Goal: Information Seeking & Learning: Check status

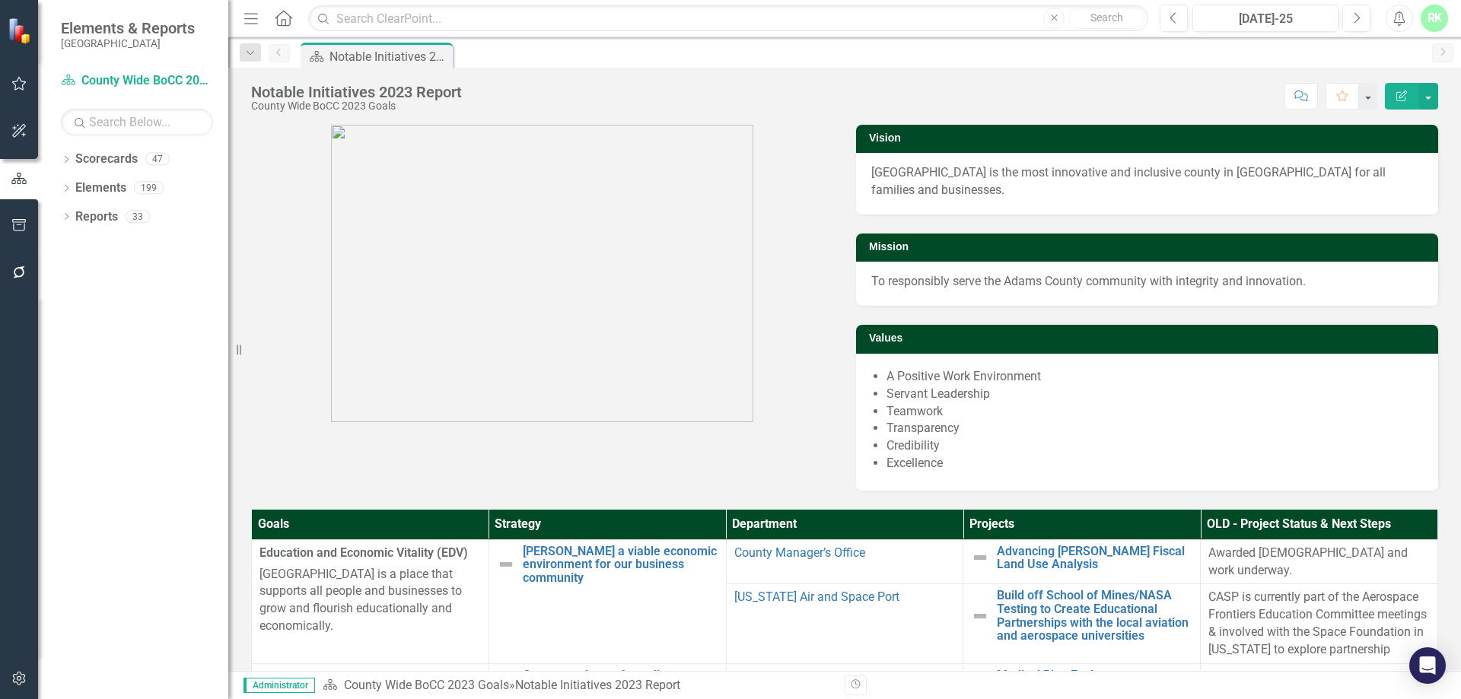
click at [1433, 22] on div "RK" at bounding box center [1434, 18] width 27 height 27
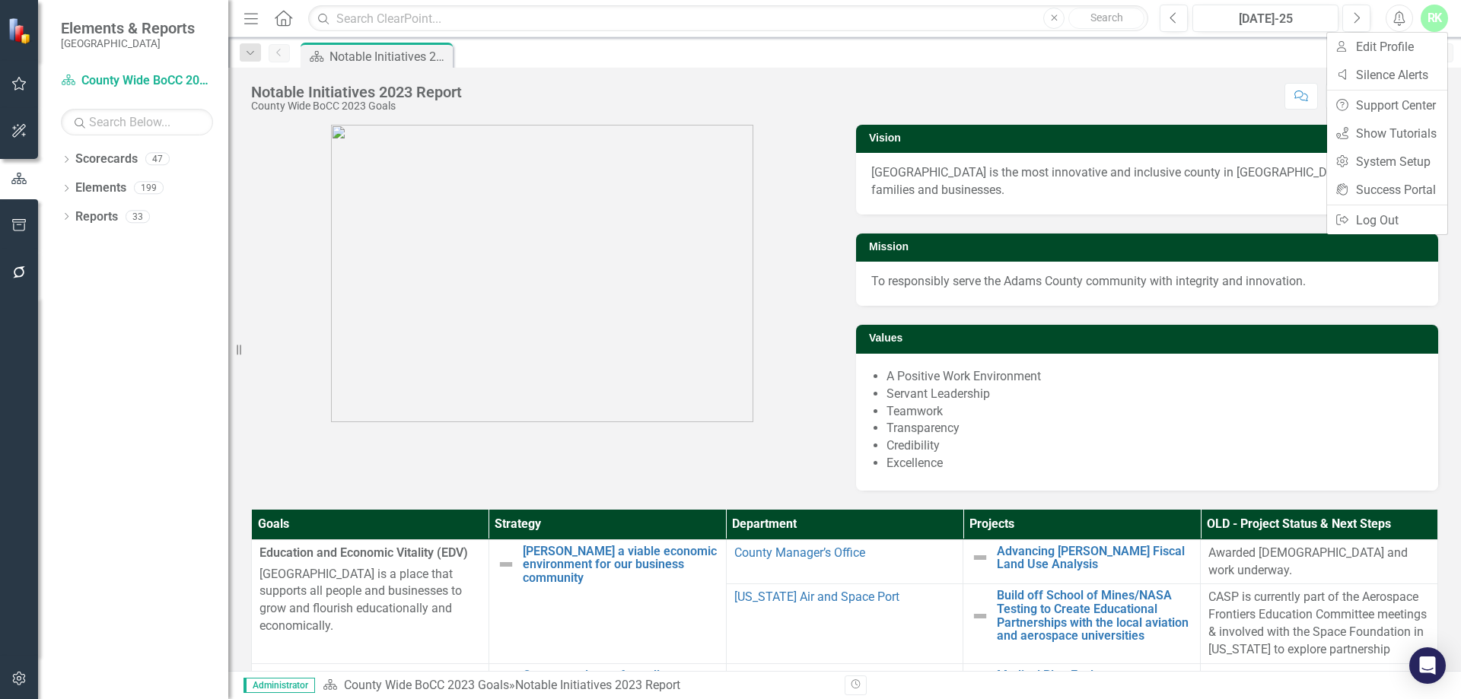
click at [20, 672] on button "button" at bounding box center [19, 680] width 34 height 32
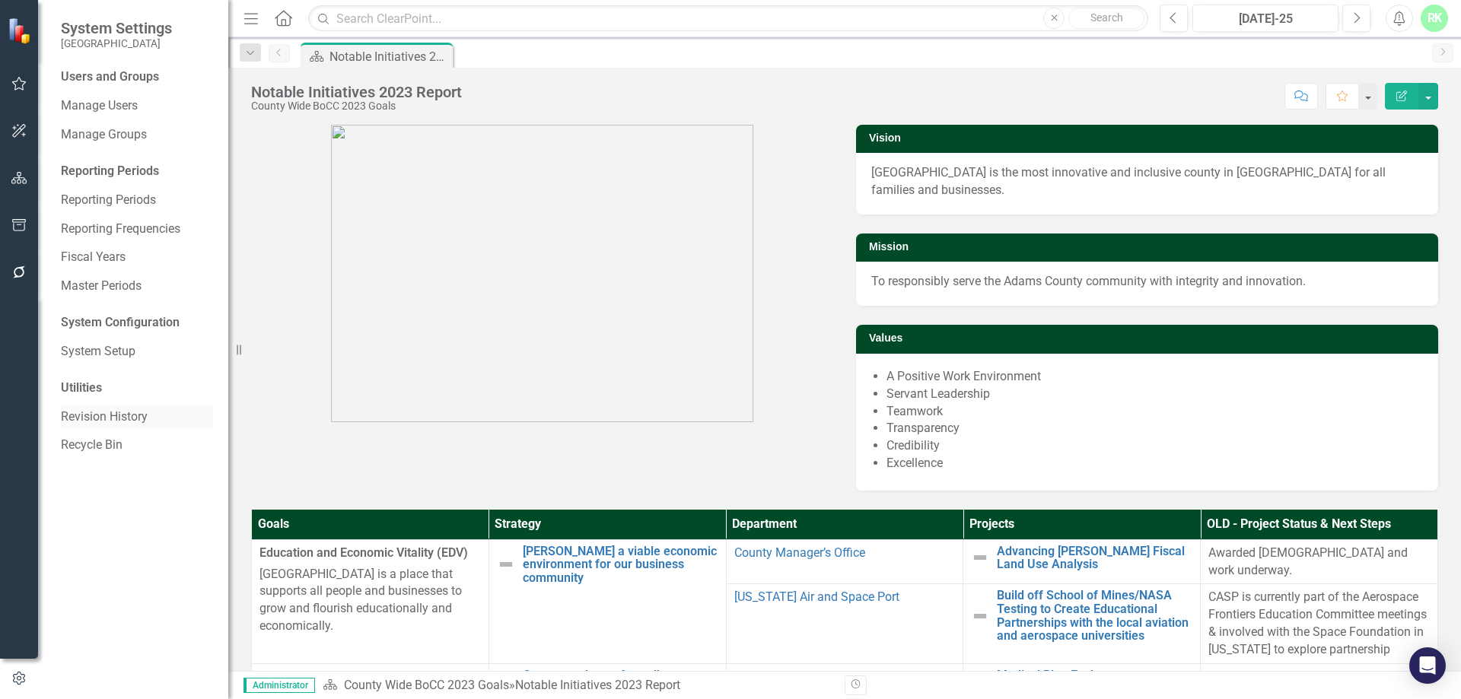
click at [121, 409] on link "Revision History" at bounding box center [137, 418] width 152 height 18
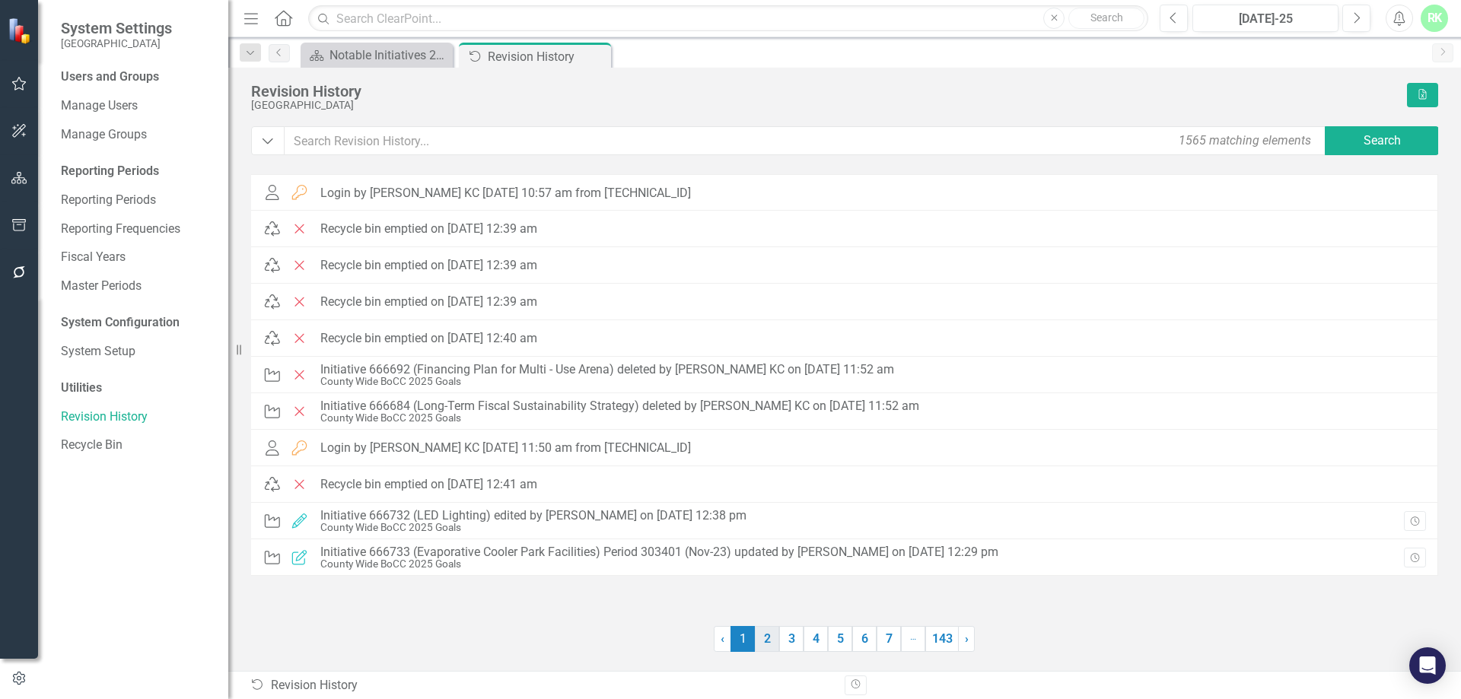
click at [776, 642] on link "2" at bounding box center [767, 639] width 24 height 26
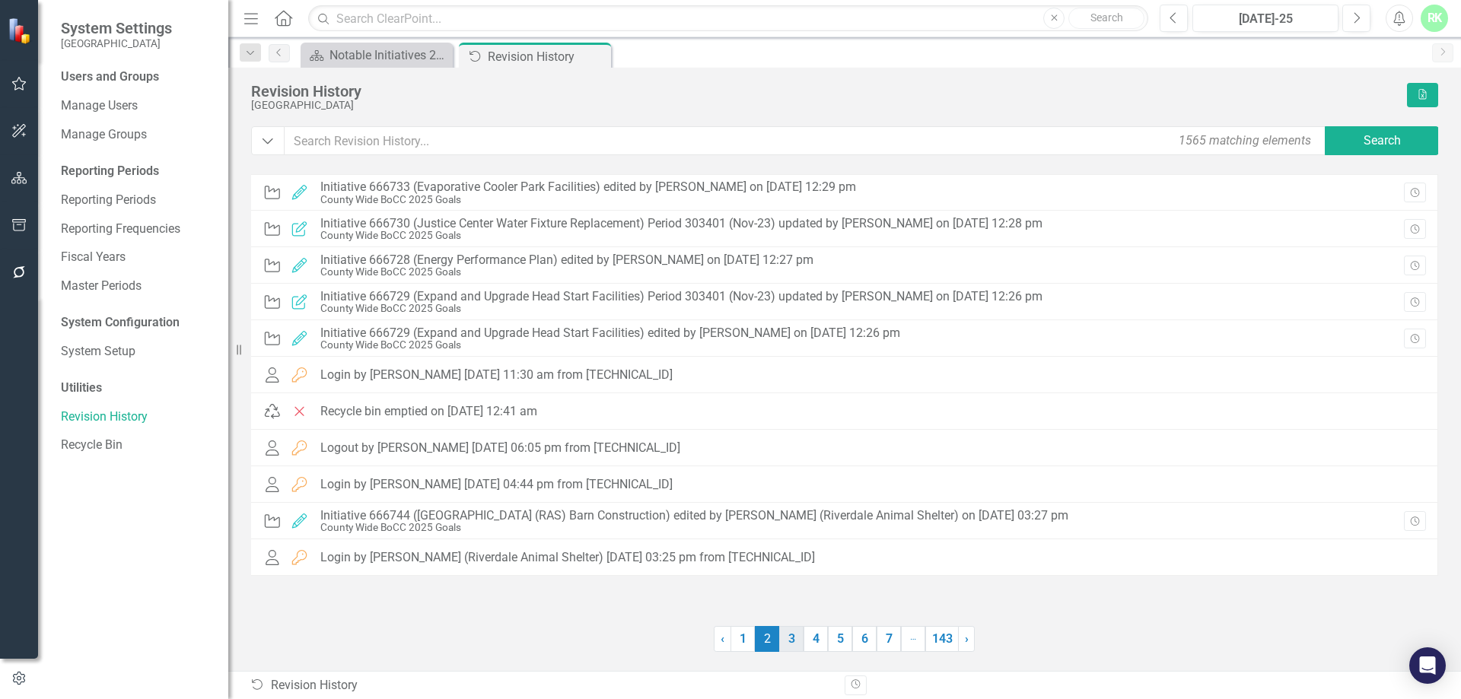
click at [799, 642] on link "3" at bounding box center [791, 639] width 24 height 26
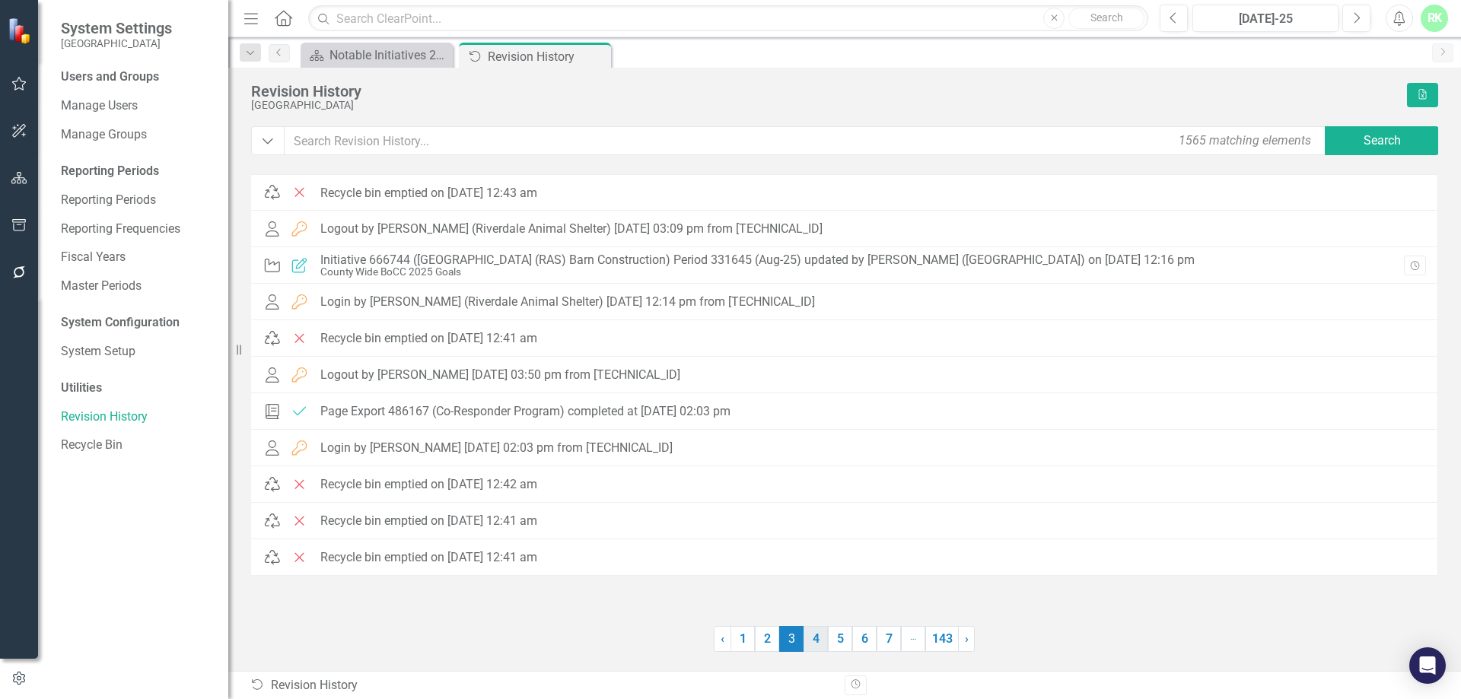
click at [808, 636] on link "4" at bounding box center [816, 639] width 24 height 26
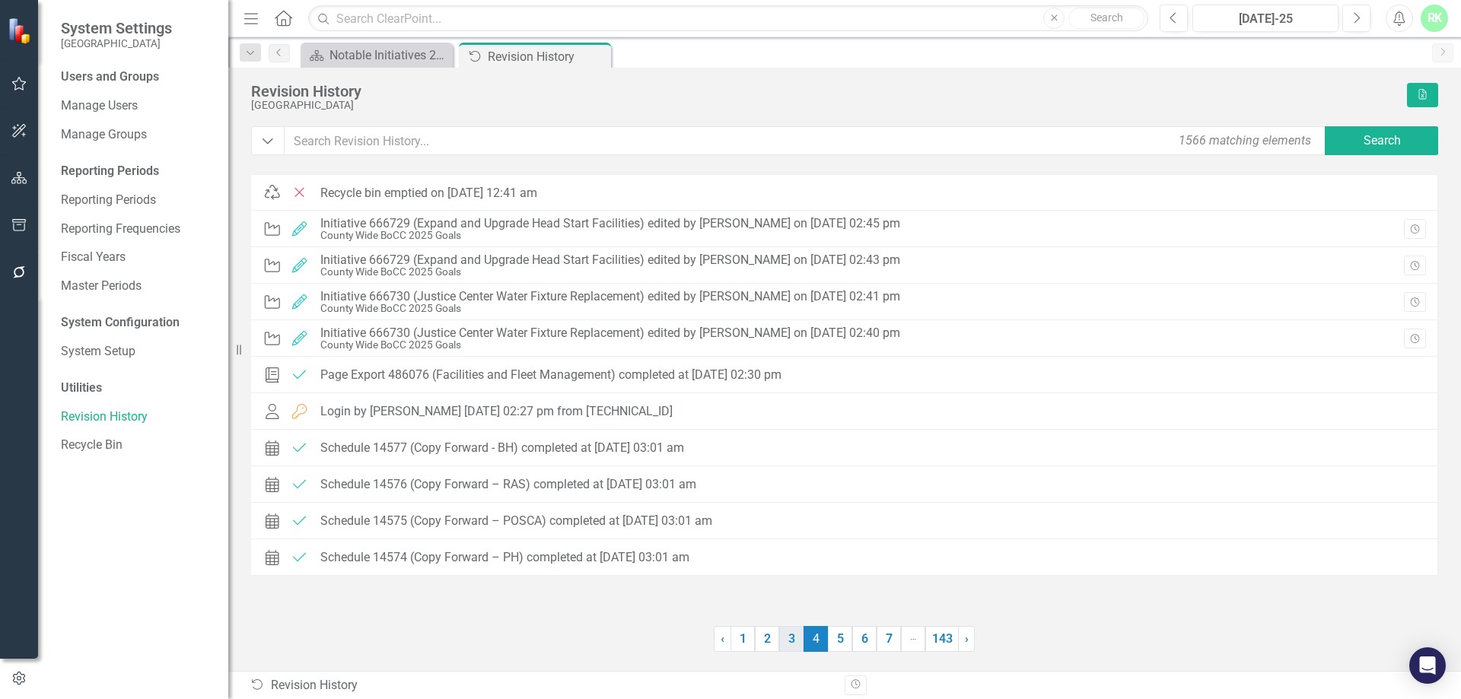
click at [786, 642] on link "3" at bounding box center [791, 639] width 24 height 26
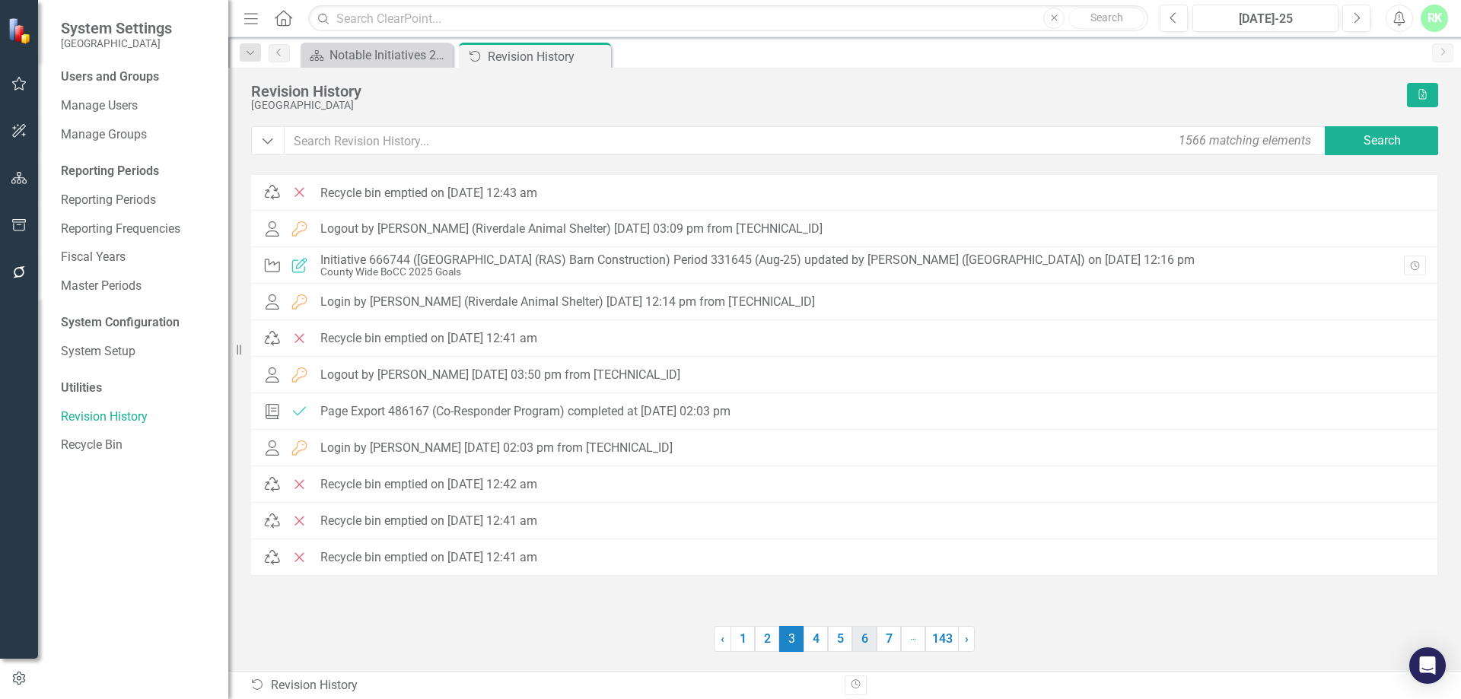
click at [865, 640] on link "6" at bounding box center [864, 639] width 24 height 26
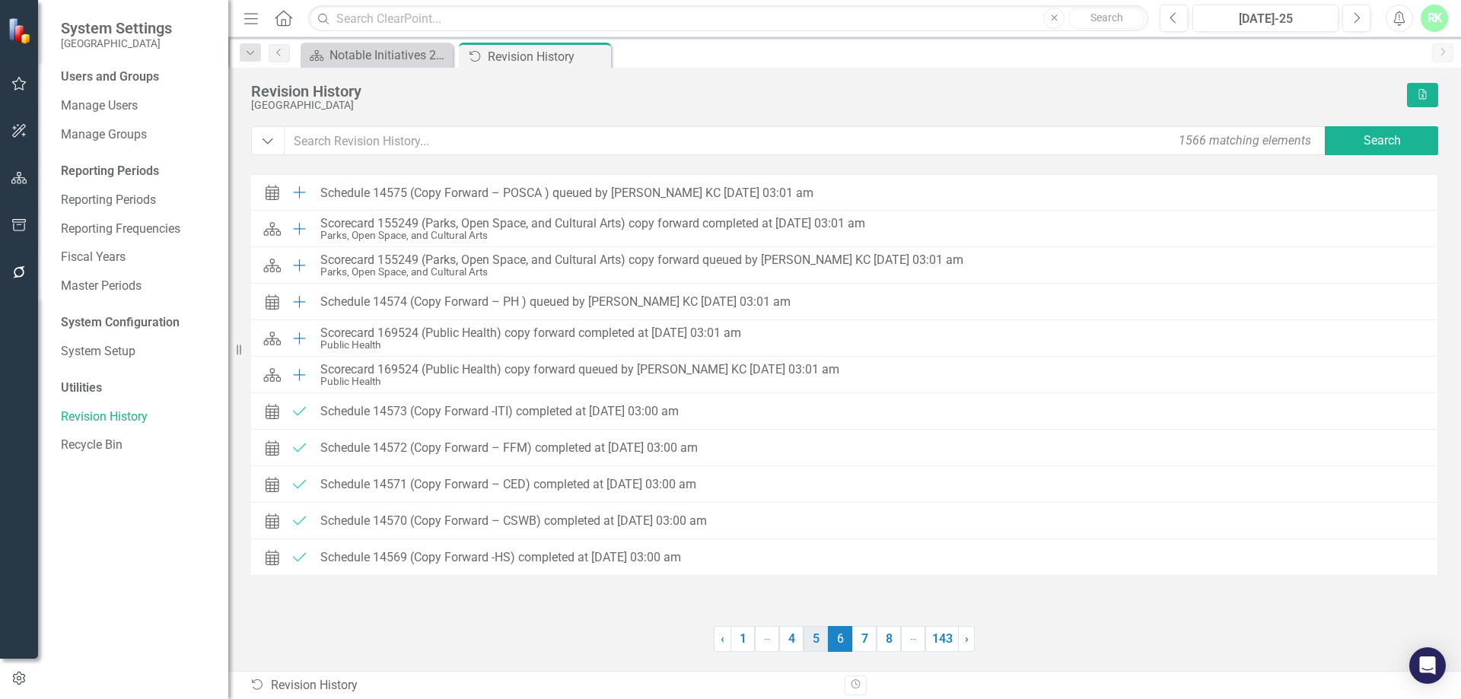
click at [816, 640] on link "5" at bounding box center [816, 639] width 24 height 26
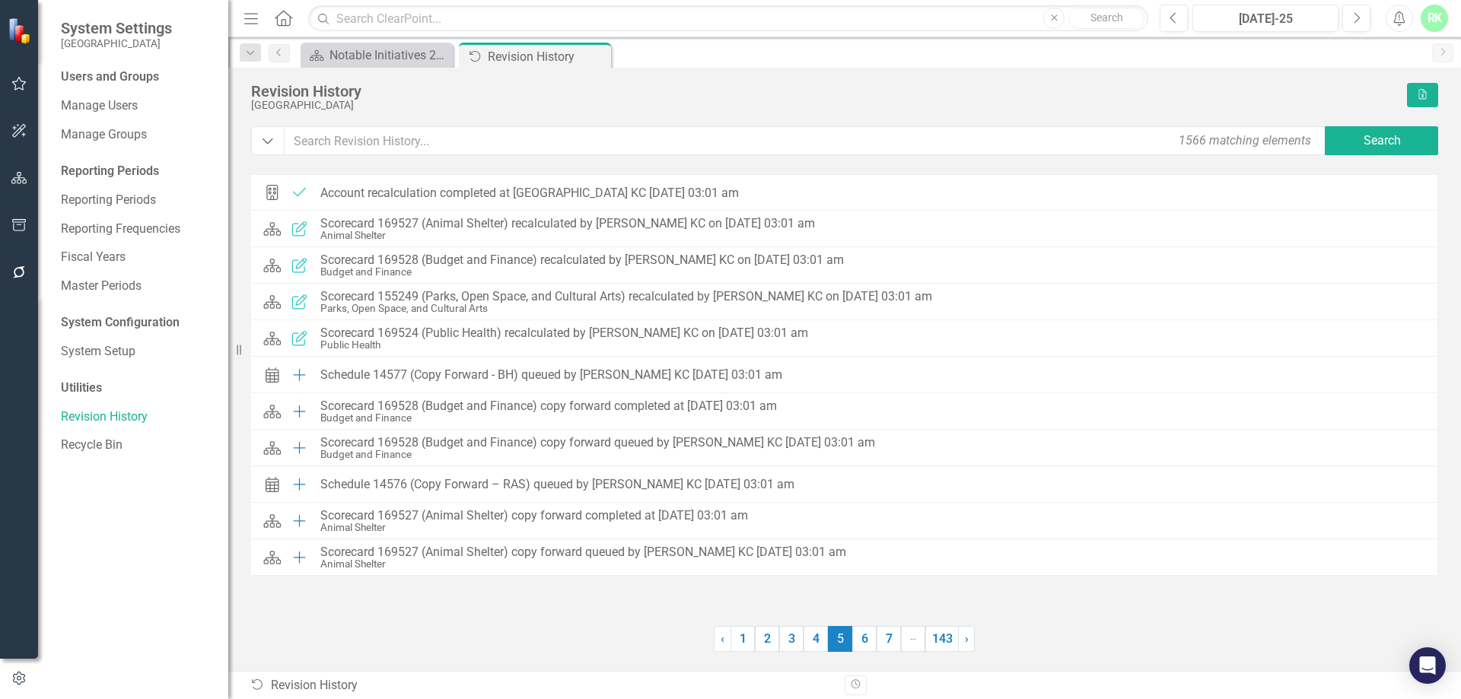
click at [245, 20] on icon "Menu" at bounding box center [251, 18] width 20 height 16
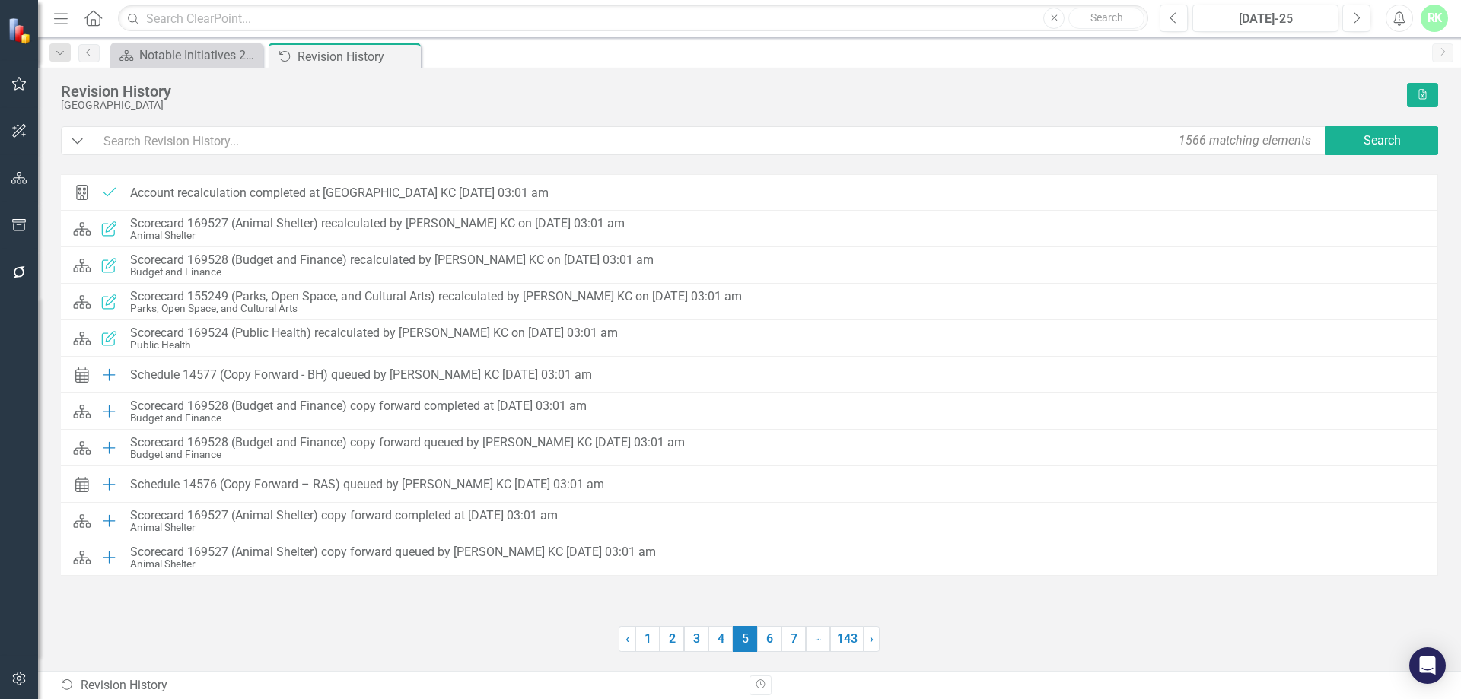
click at [95, 24] on icon at bounding box center [93, 18] width 18 height 16
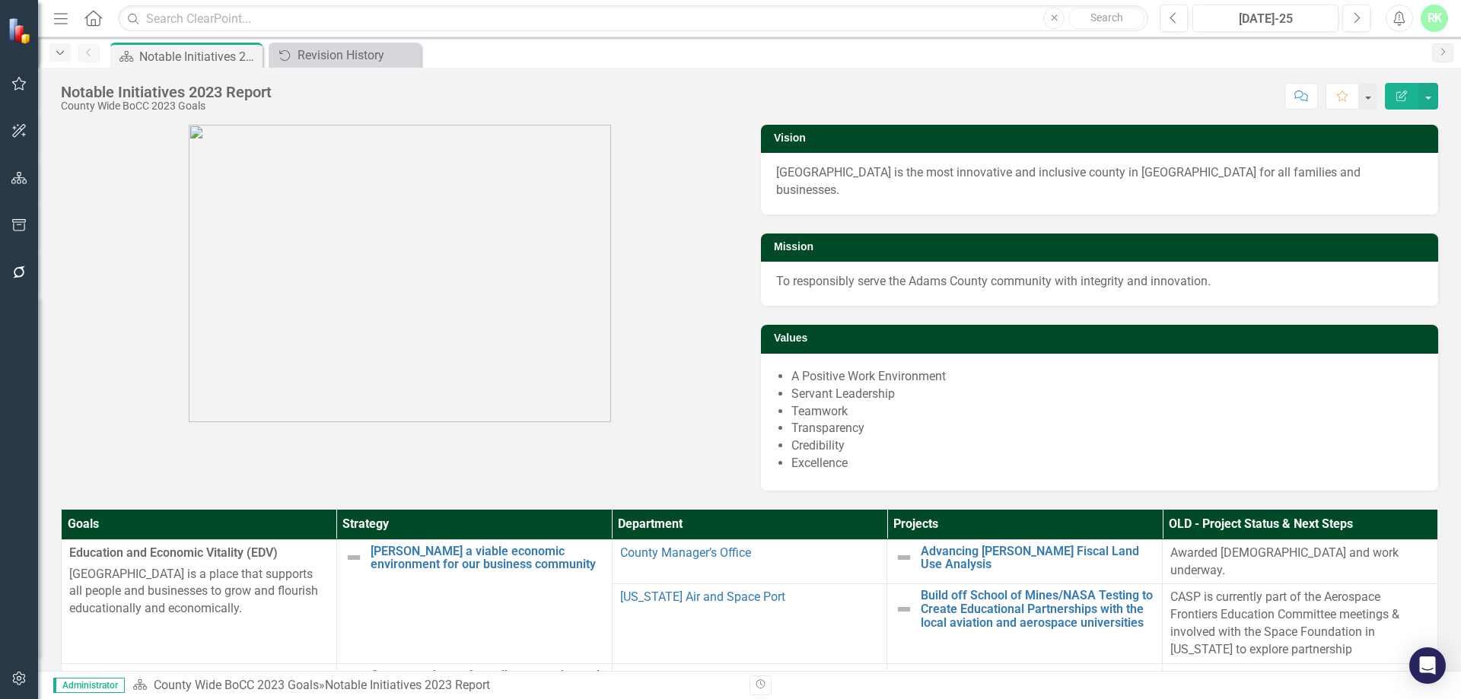
click at [54, 53] on icon "Dropdown" at bounding box center [60, 53] width 14 height 11
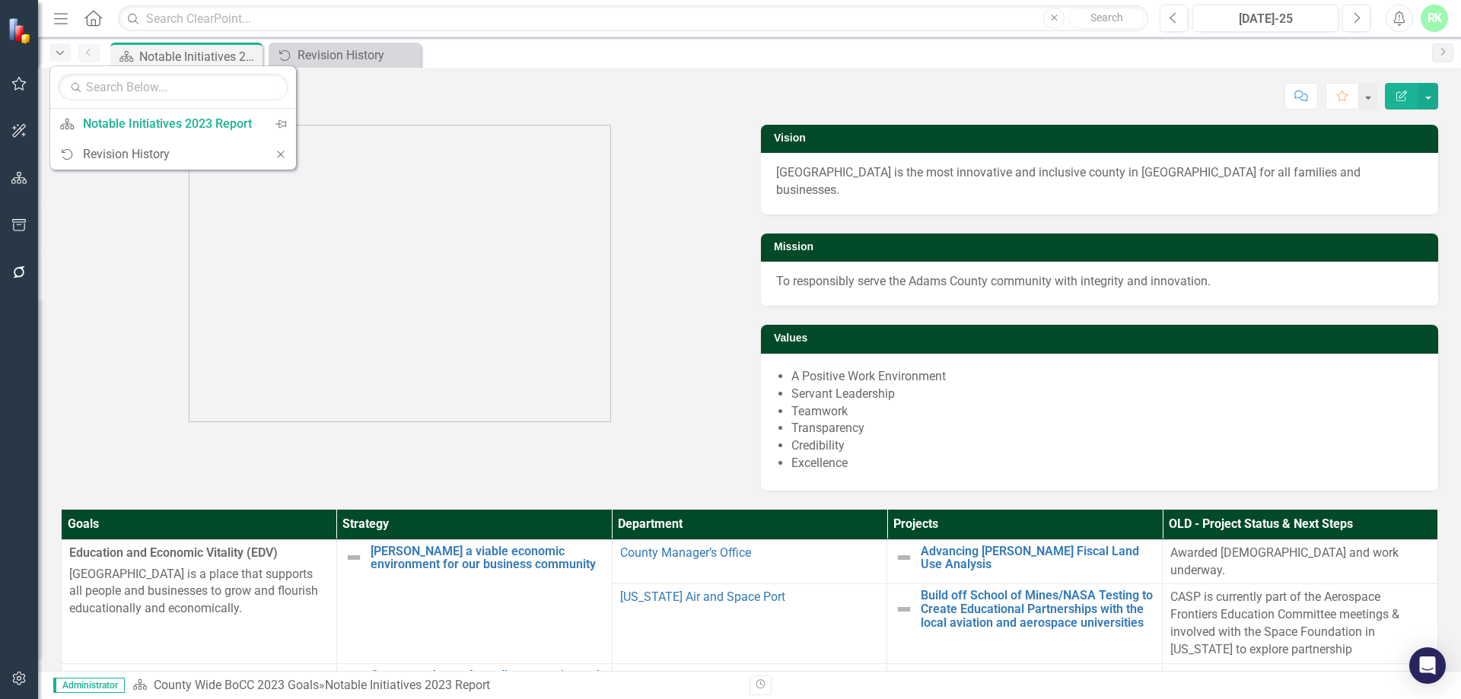
click at [54, 53] on icon "Dropdown" at bounding box center [60, 53] width 14 height 11
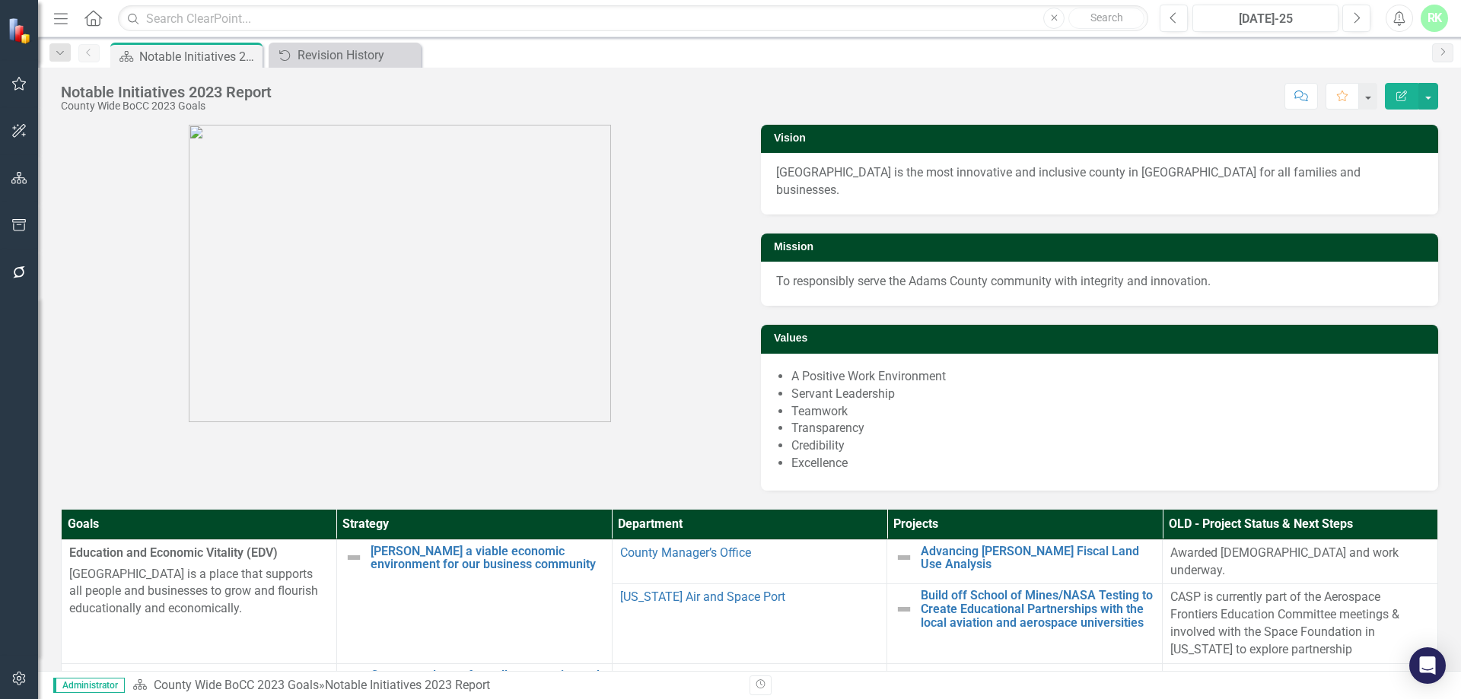
click at [69, 15] on icon "Menu" at bounding box center [61, 18] width 20 height 16
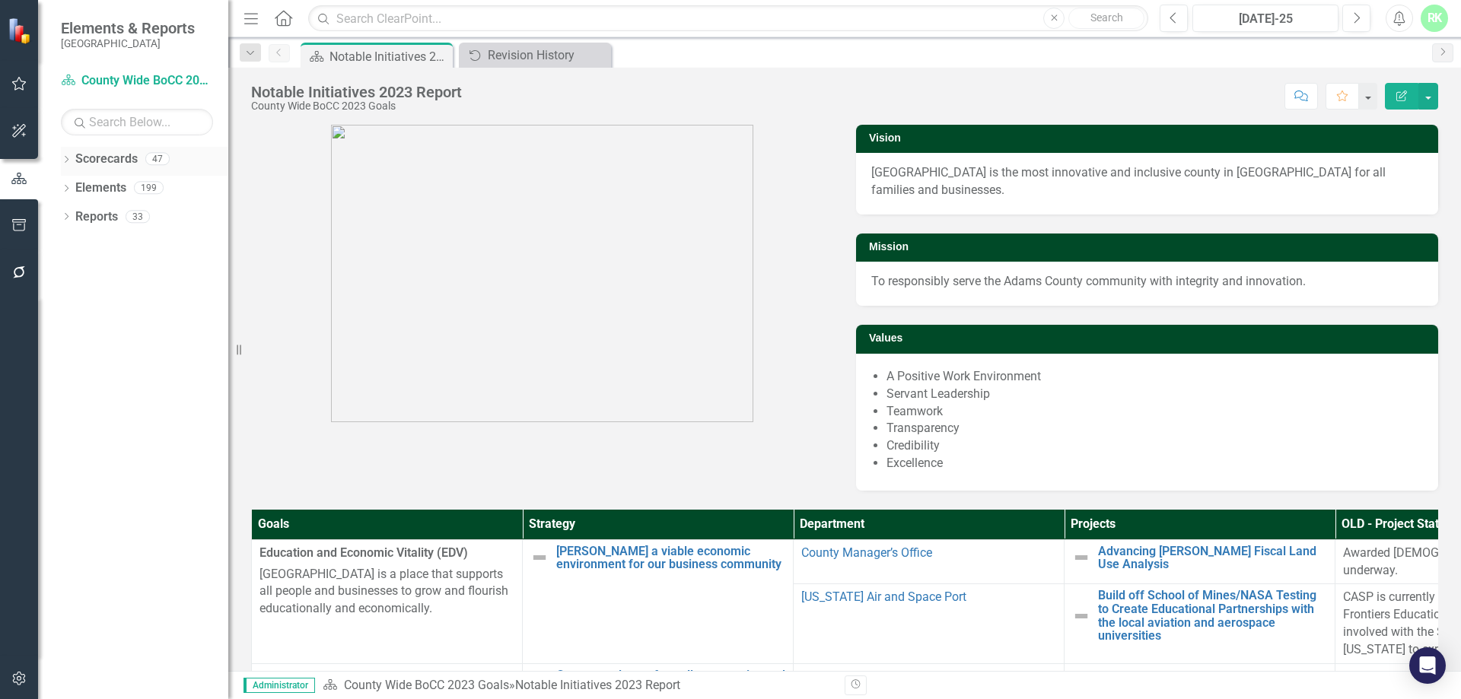
click at [70, 152] on div "Dropdown Scorecards 47" at bounding box center [144, 161] width 167 height 29
click at [68, 159] on icon at bounding box center [67, 159] width 4 height 7
click at [76, 250] on div "Dropdown" at bounding box center [73, 245] width 11 height 13
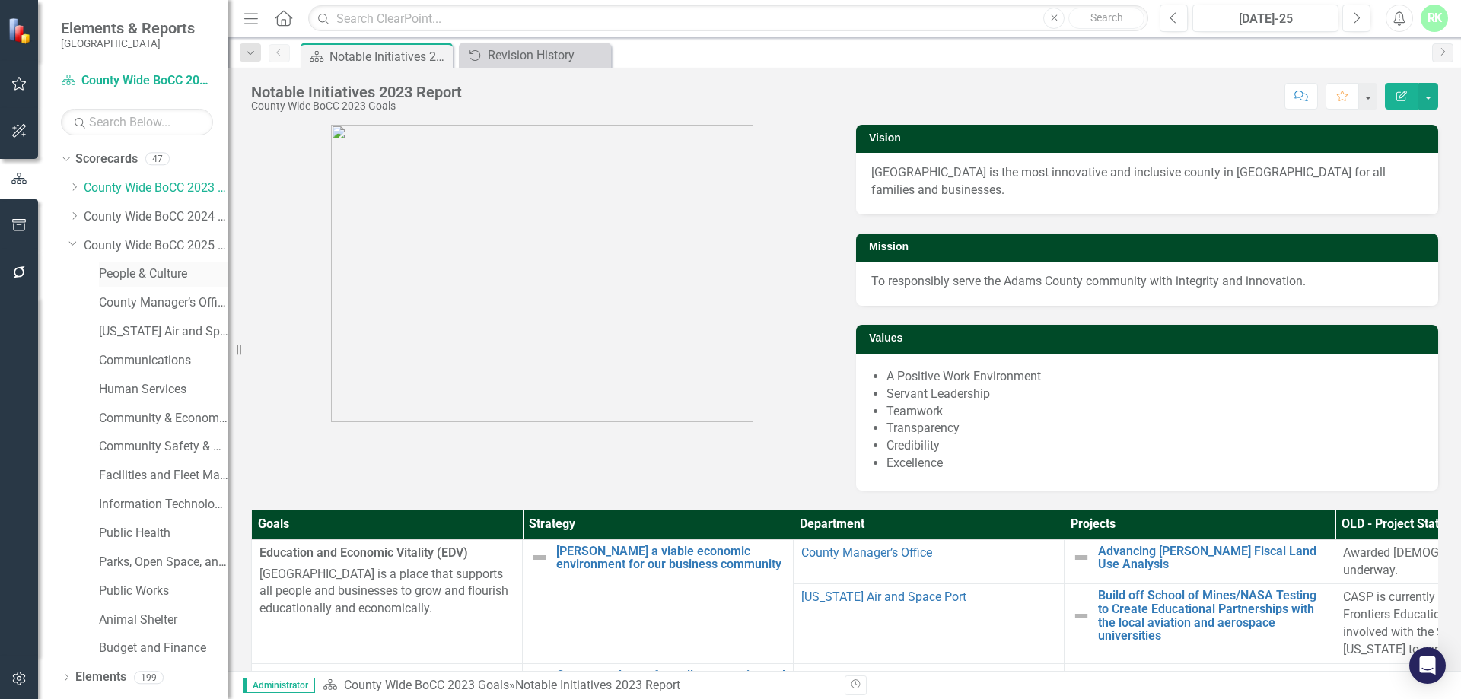
click at [139, 271] on link "People & Culture" at bounding box center [163, 275] width 129 height 18
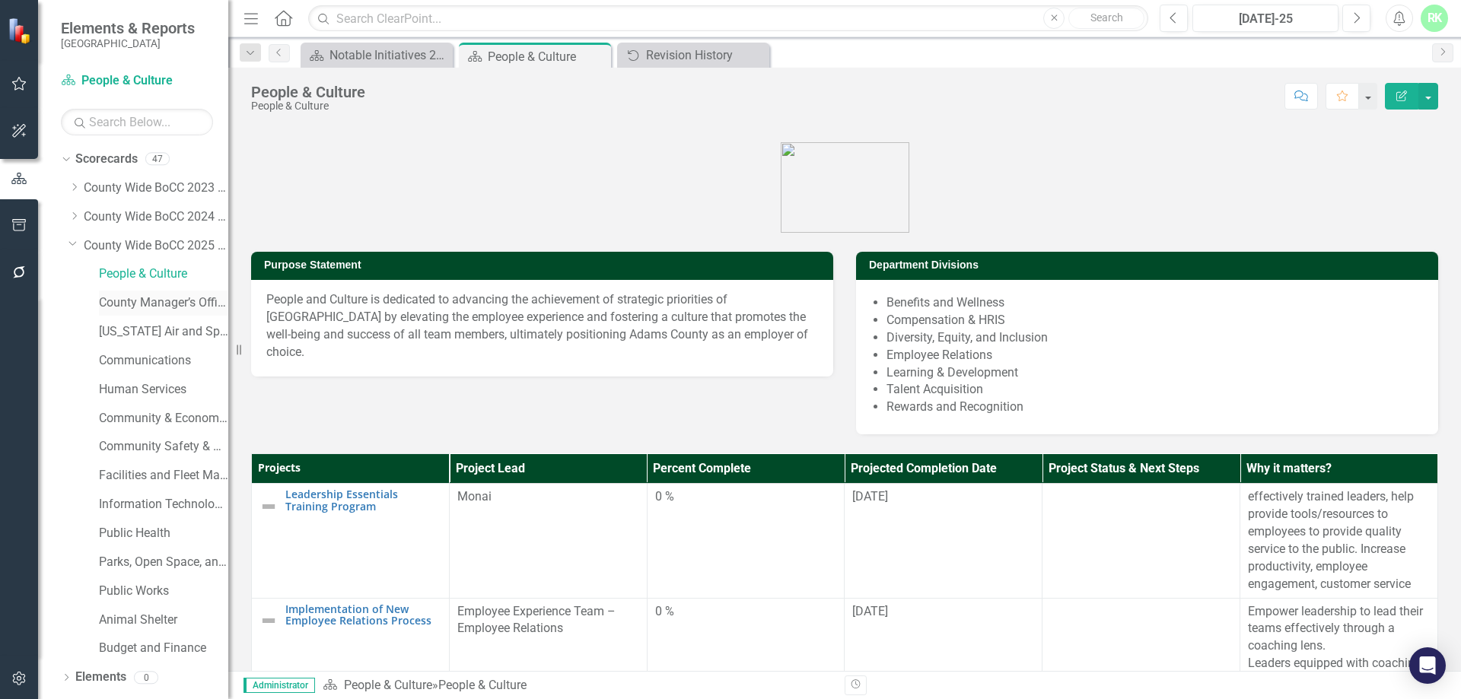
click at [115, 301] on link "County Manager’s Office" at bounding box center [163, 304] width 129 height 18
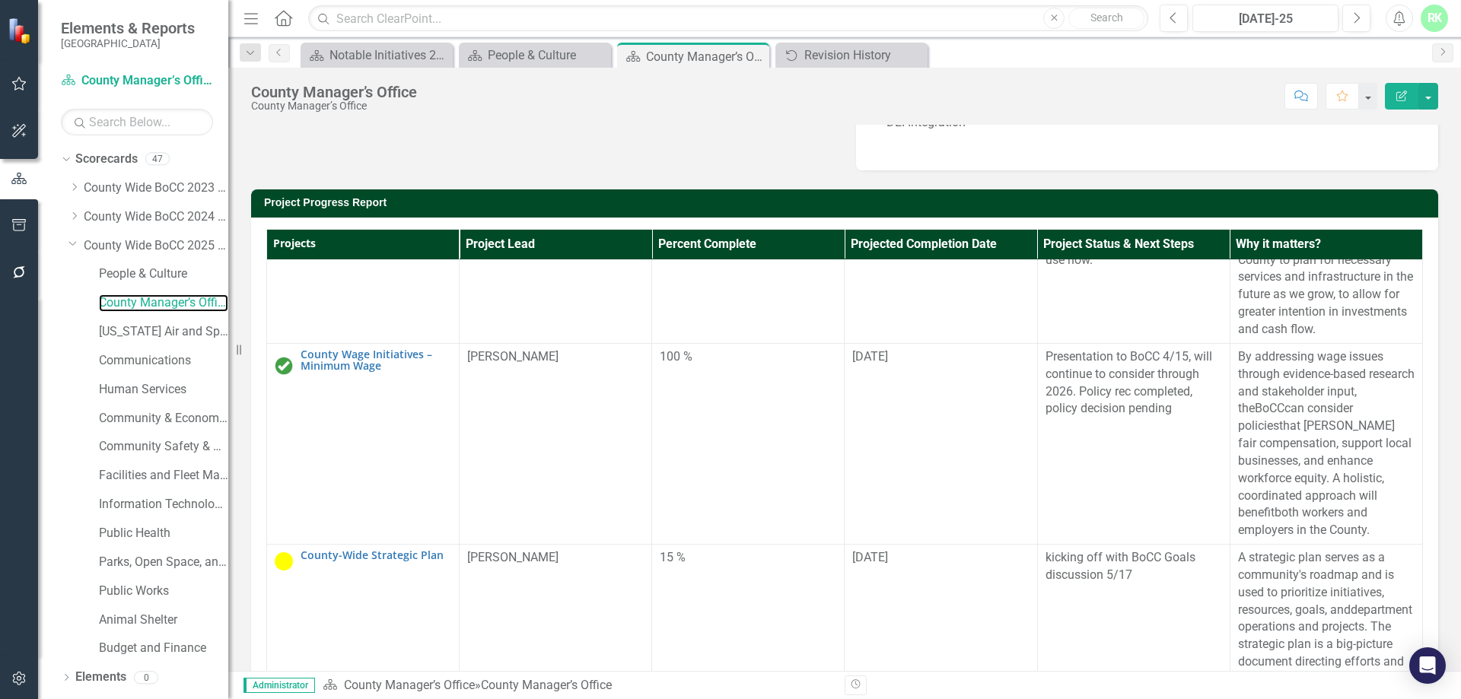
scroll to position [304, 0]
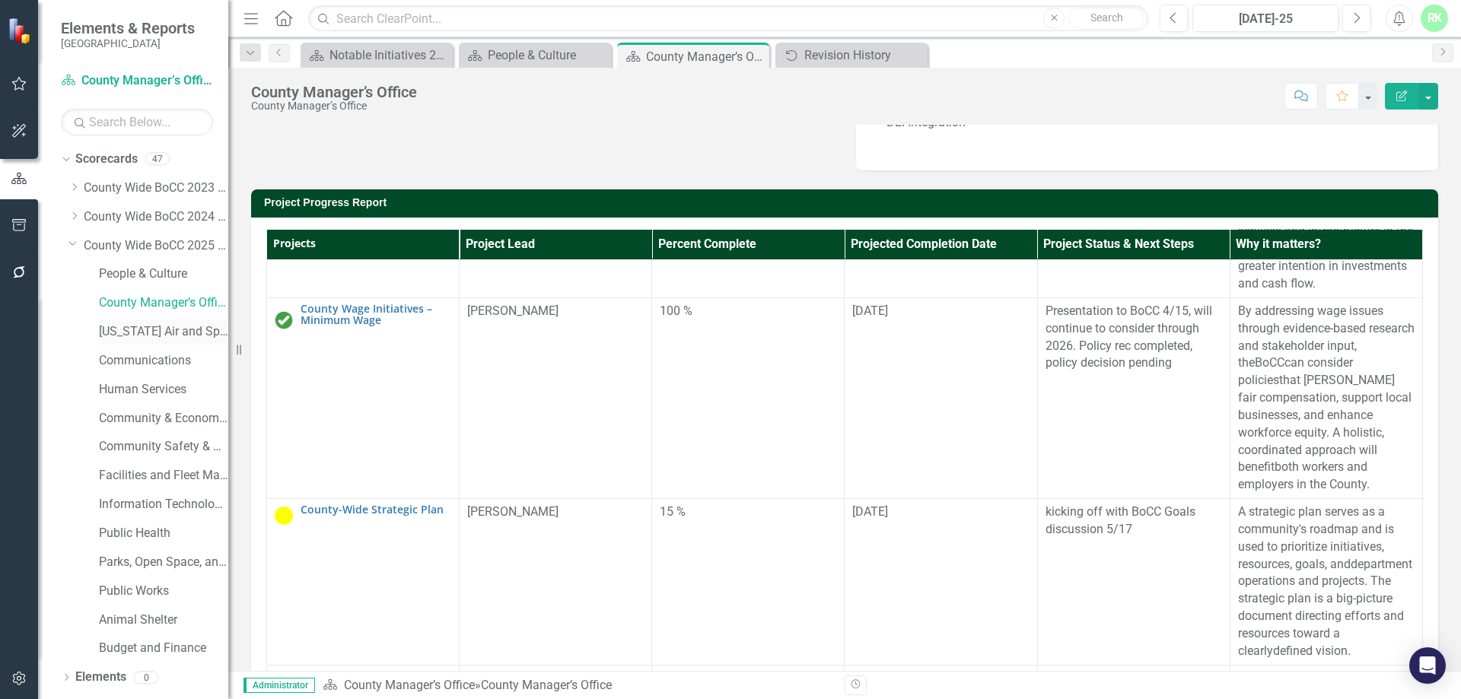
click at [161, 334] on link "[US_STATE] Air and Space Port" at bounding box center [163, 332] width 129 height 18
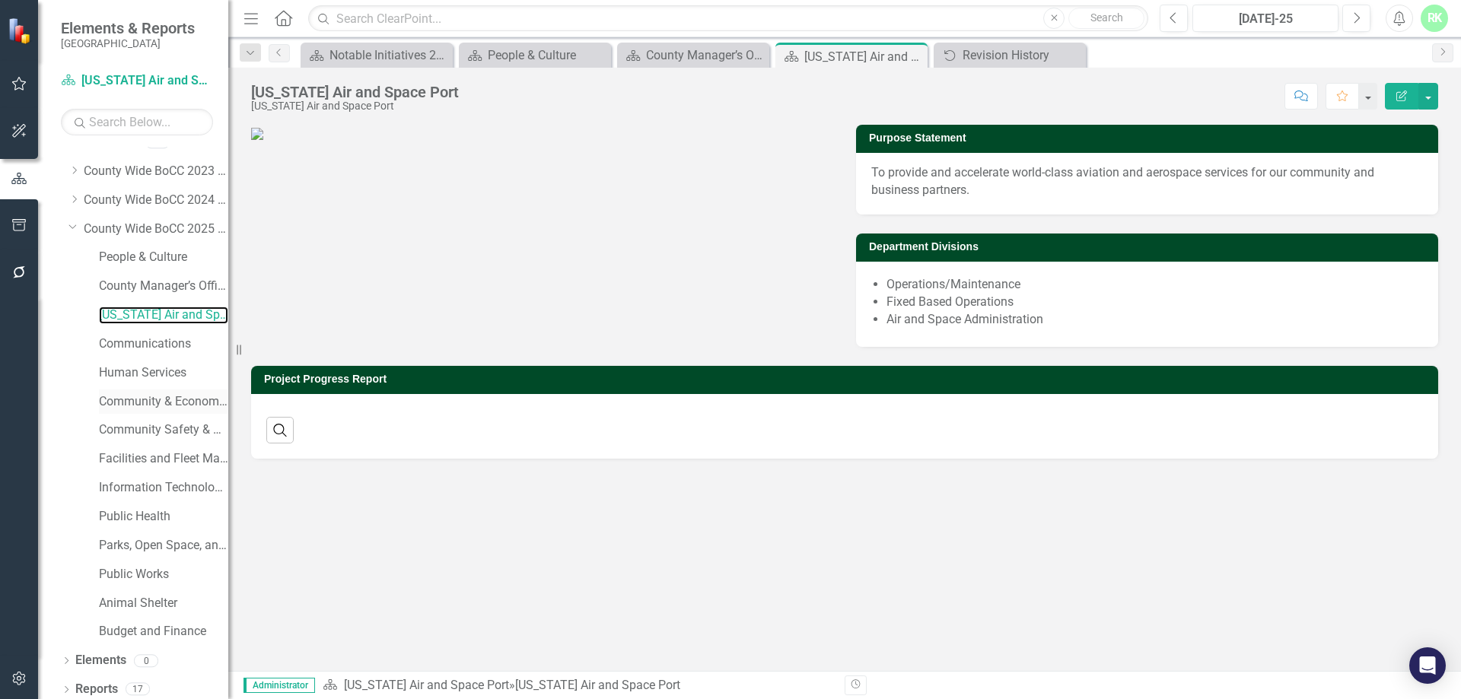
scroll to position [24, 0]
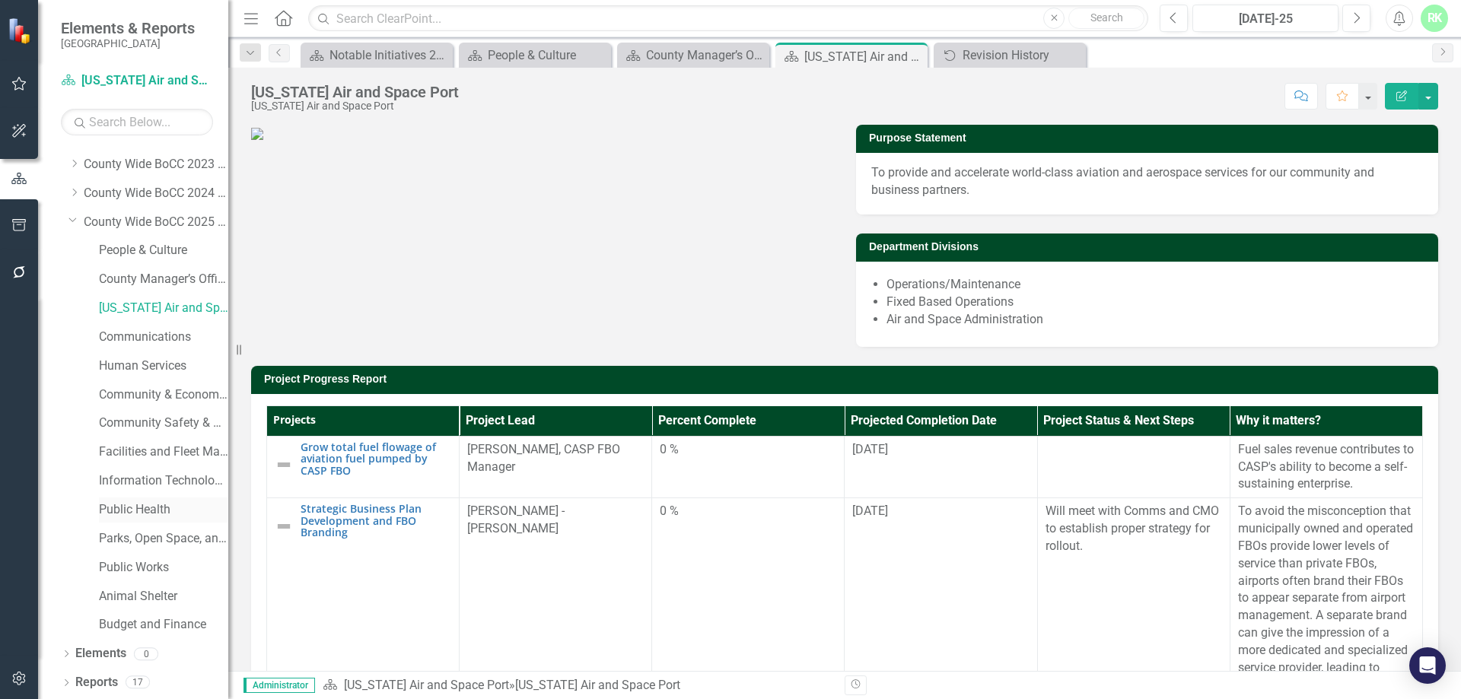
click at [142, 500] on div "Public Health" at bounding box center [163, 510] width 129 height 25
click at [145, 513] on link "Public Health" at bounding box center [163, 511] width 129 height 18
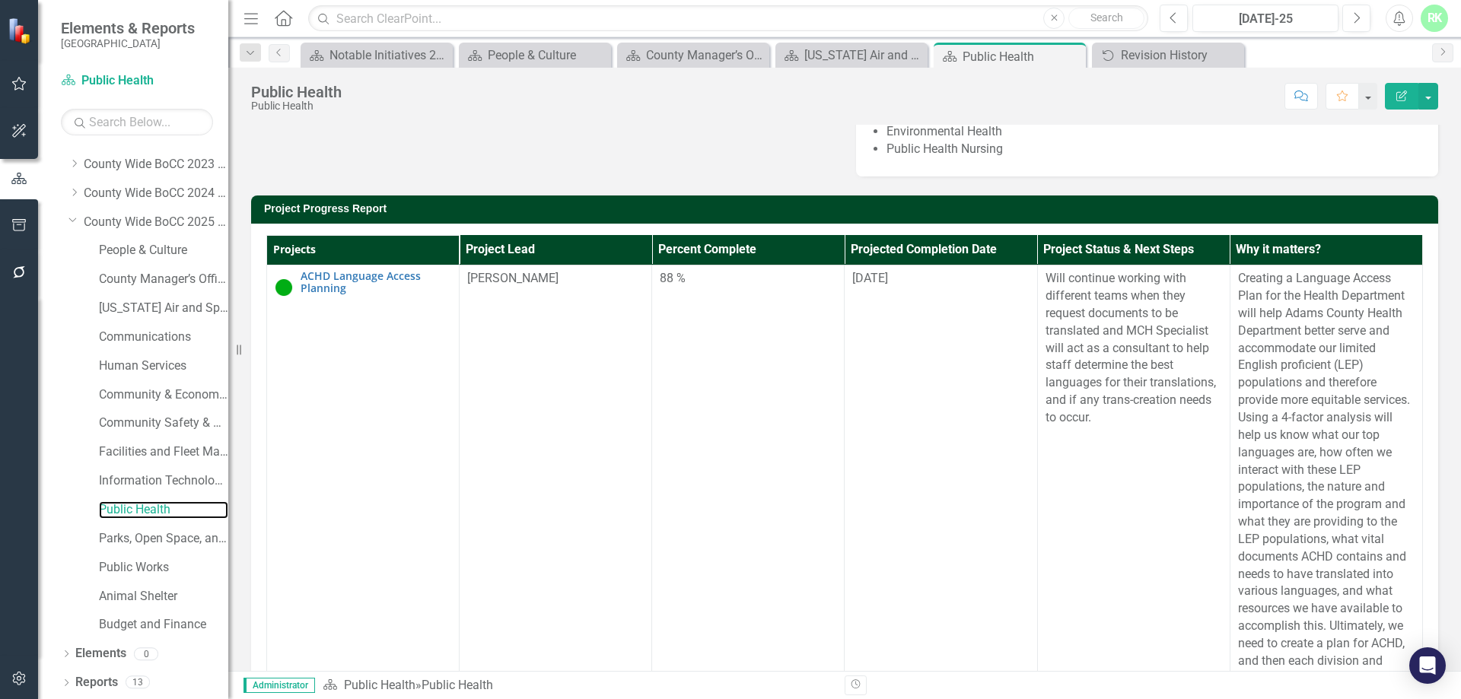
scroll to position [457, 0]
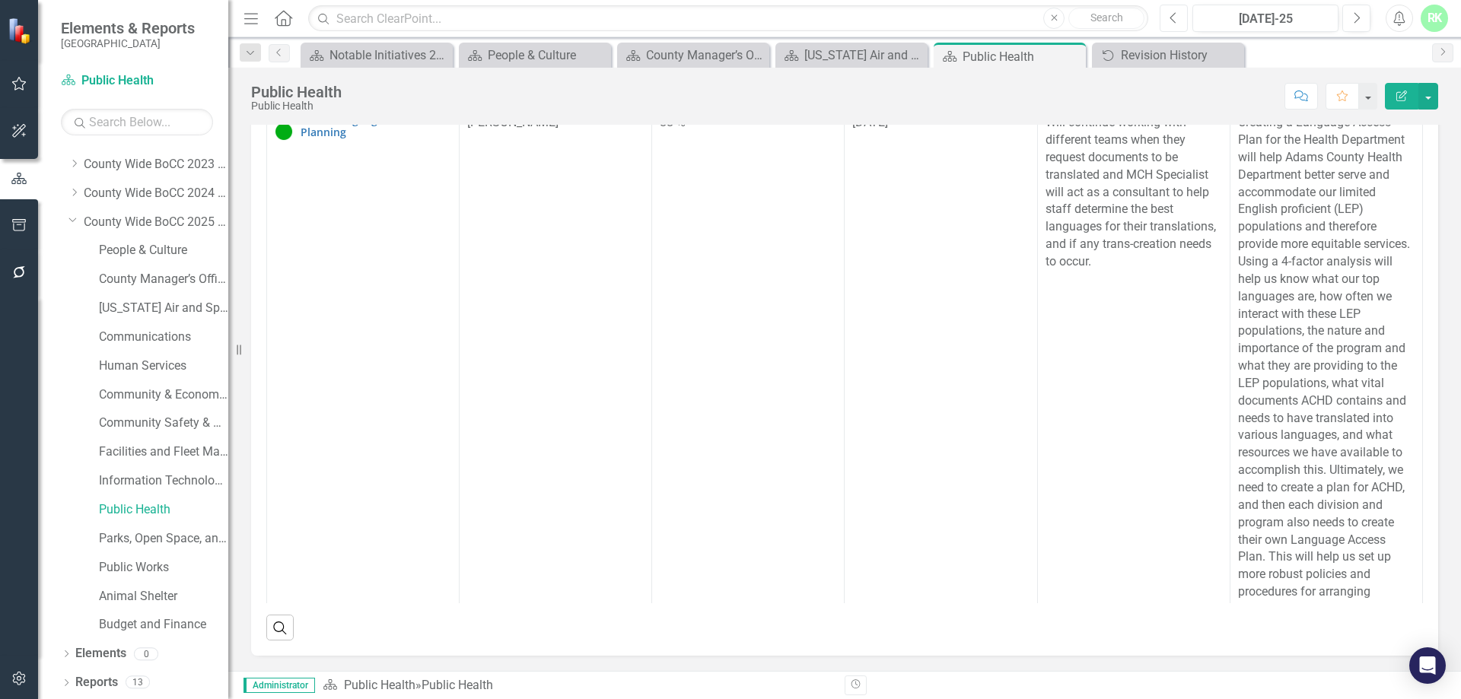
click at [1171, 16] on icon "Previous" at bounding box center [1174, 18] width 8 height 14
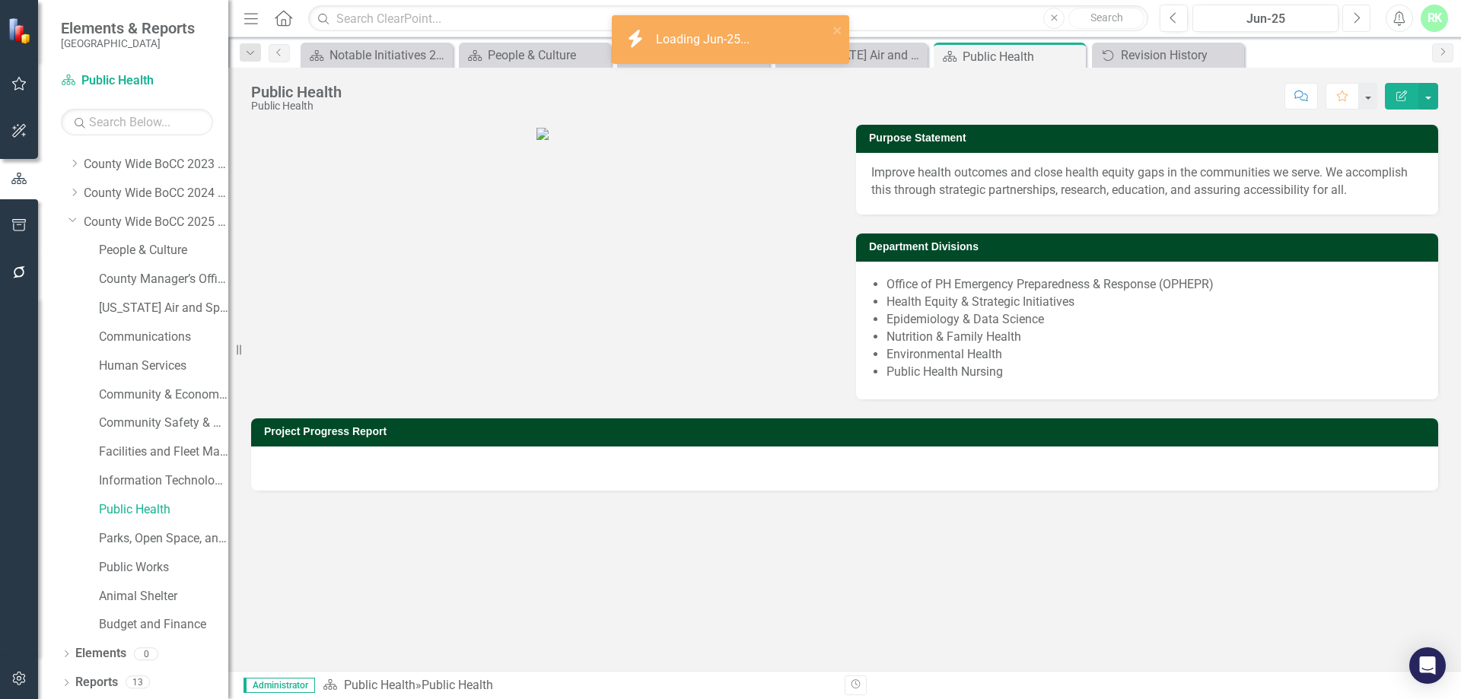
click at [1357, 20] on icon "Next" at bounding box center [1356, 18] width 8 height 14
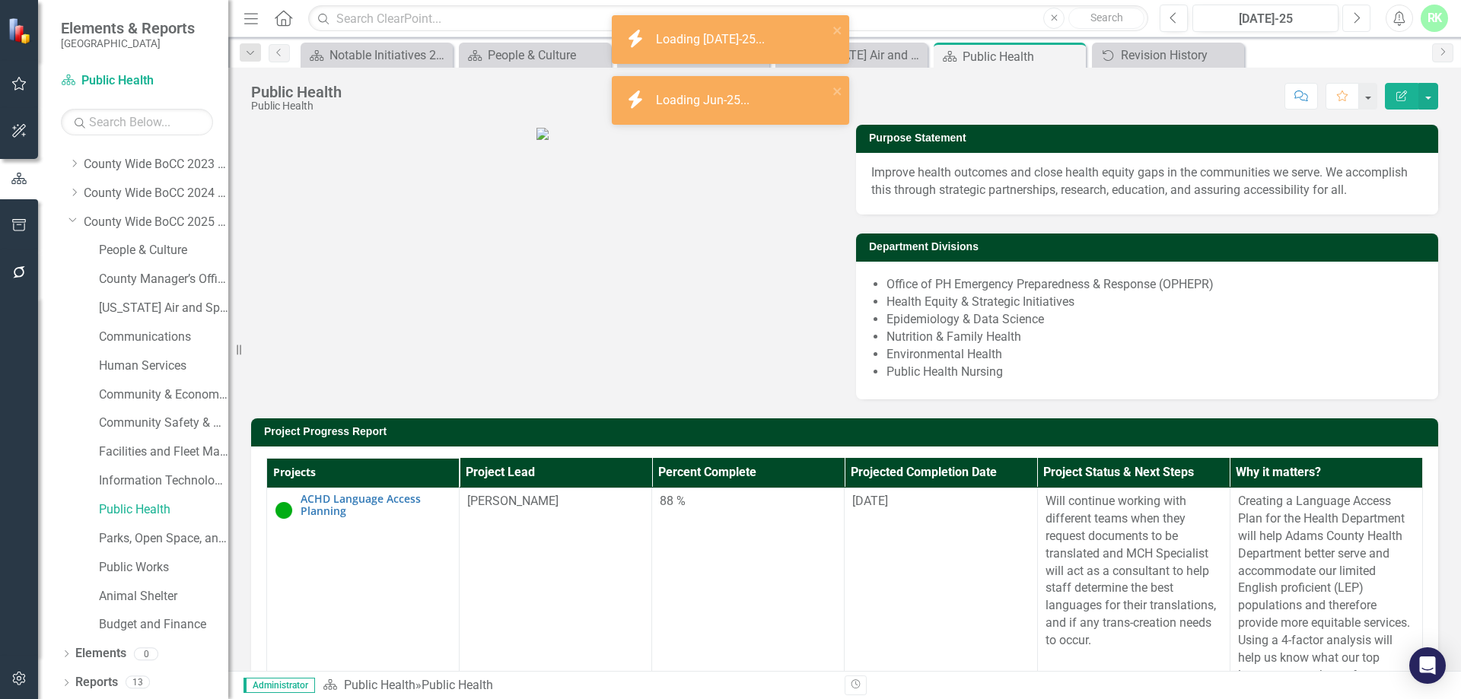
click at [1357, 20] on icon "Next" at bounding box center [1356, 18] width 8 height 14
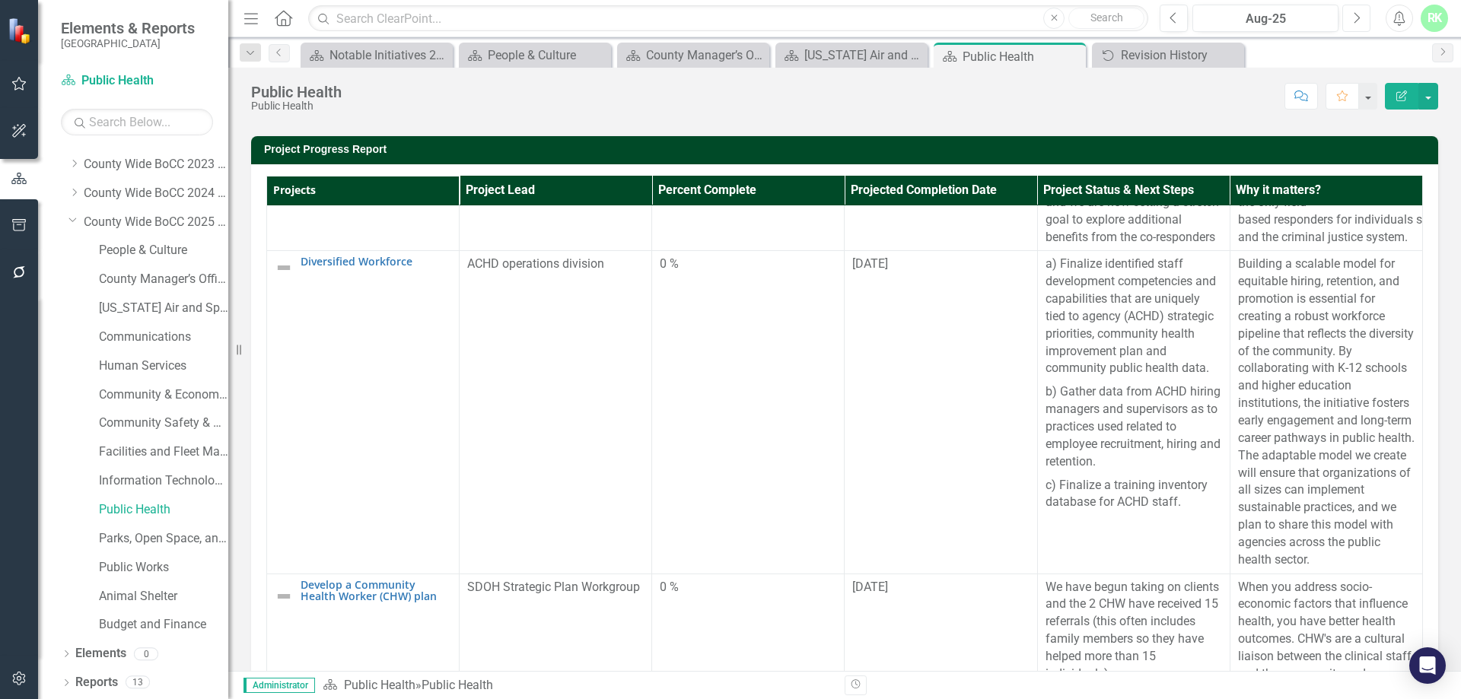
scroll to position [1642, 0]
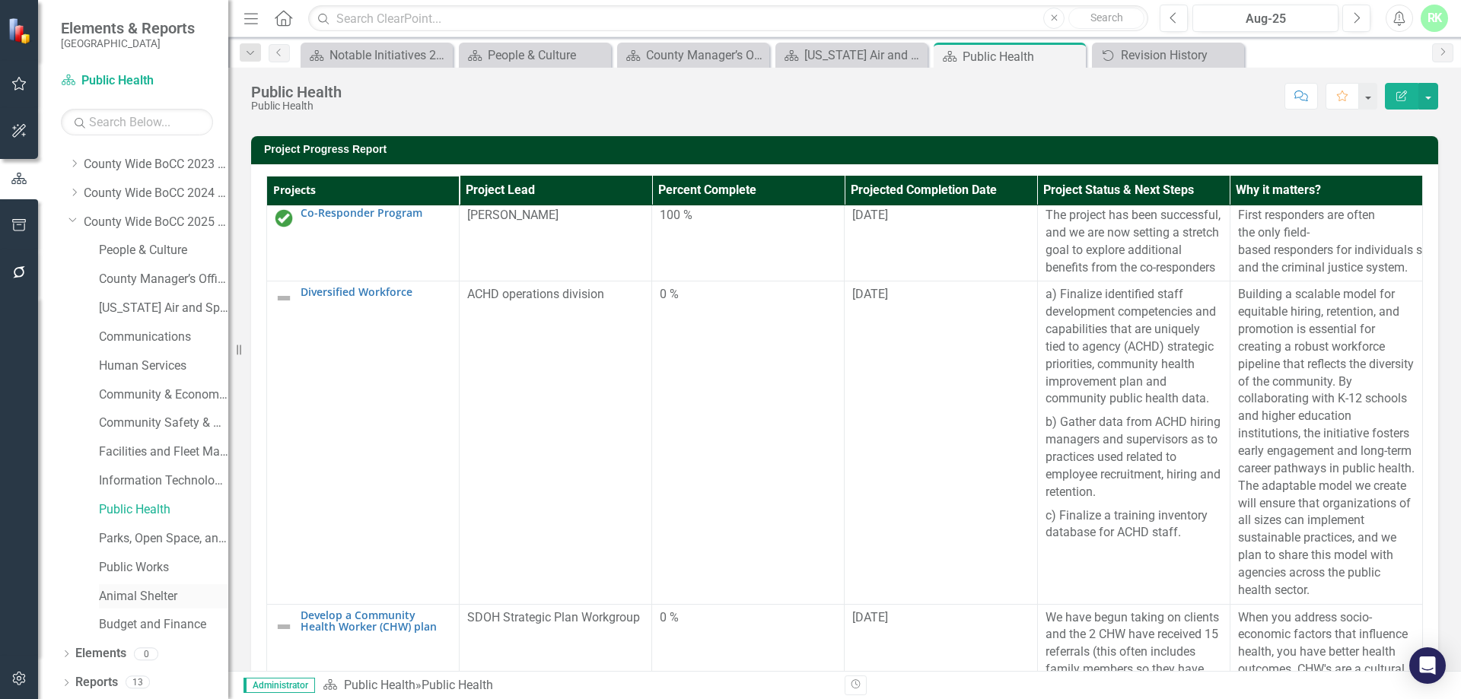
click at [113, 587] on div "Animal Shelter" at bounding box center [163, 596] width 129 height 25
click at [1234, 59] on icon "Close" at bounding box center [1230, 55] width 15 height 12
click at [1071, 53] on icon "Close" at bounding box center [1071, 56] width 15 height 12
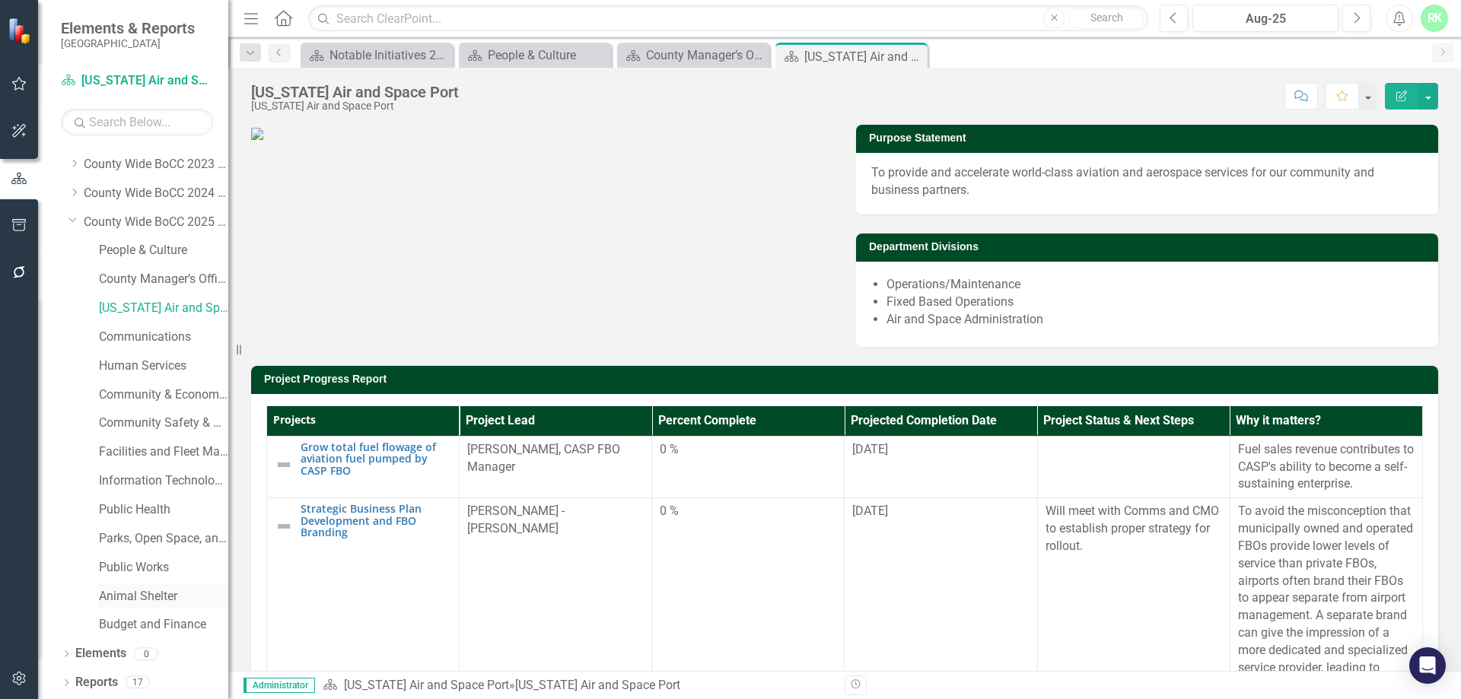
click at [123, 591] on link "Animal Shelter" at bounding box center [163, 597] width 129 height 18
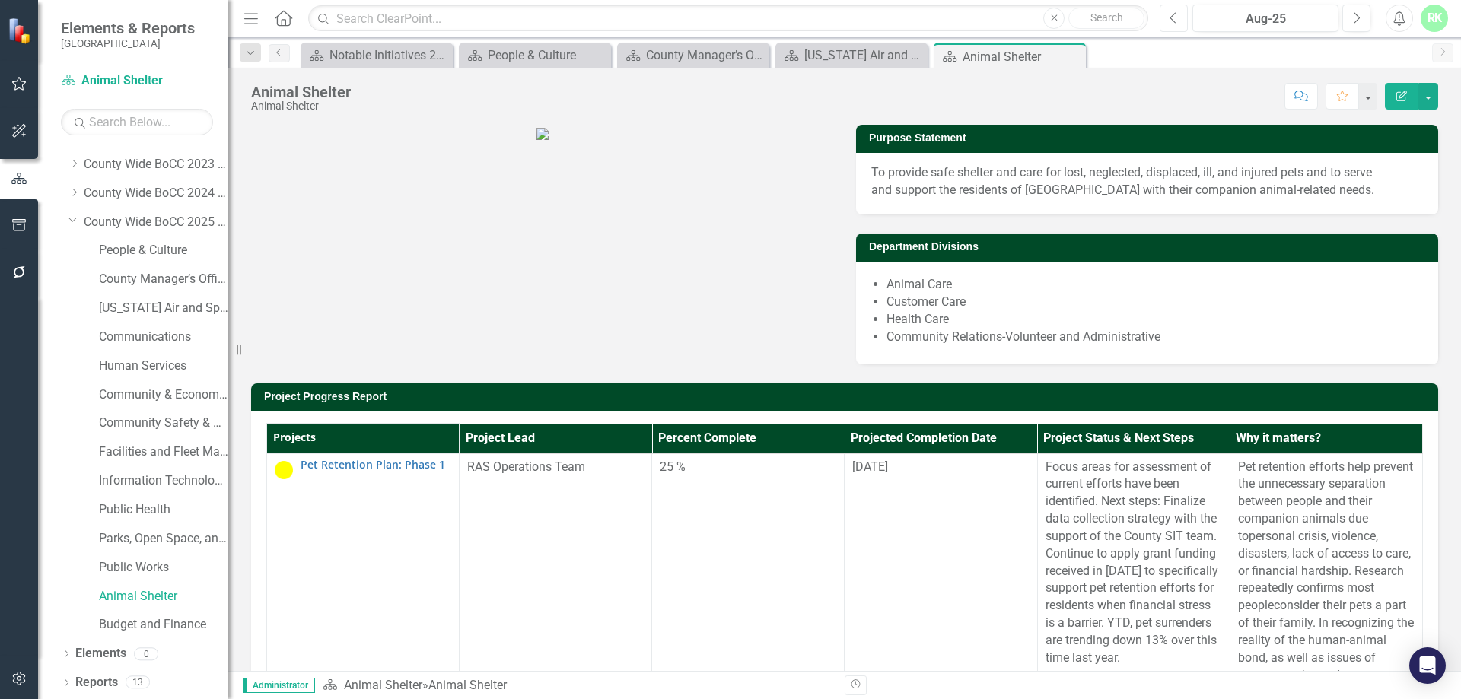
click at [1167, 19] on button "Previous" at bounding box center [1174, 18] width 28 height 27
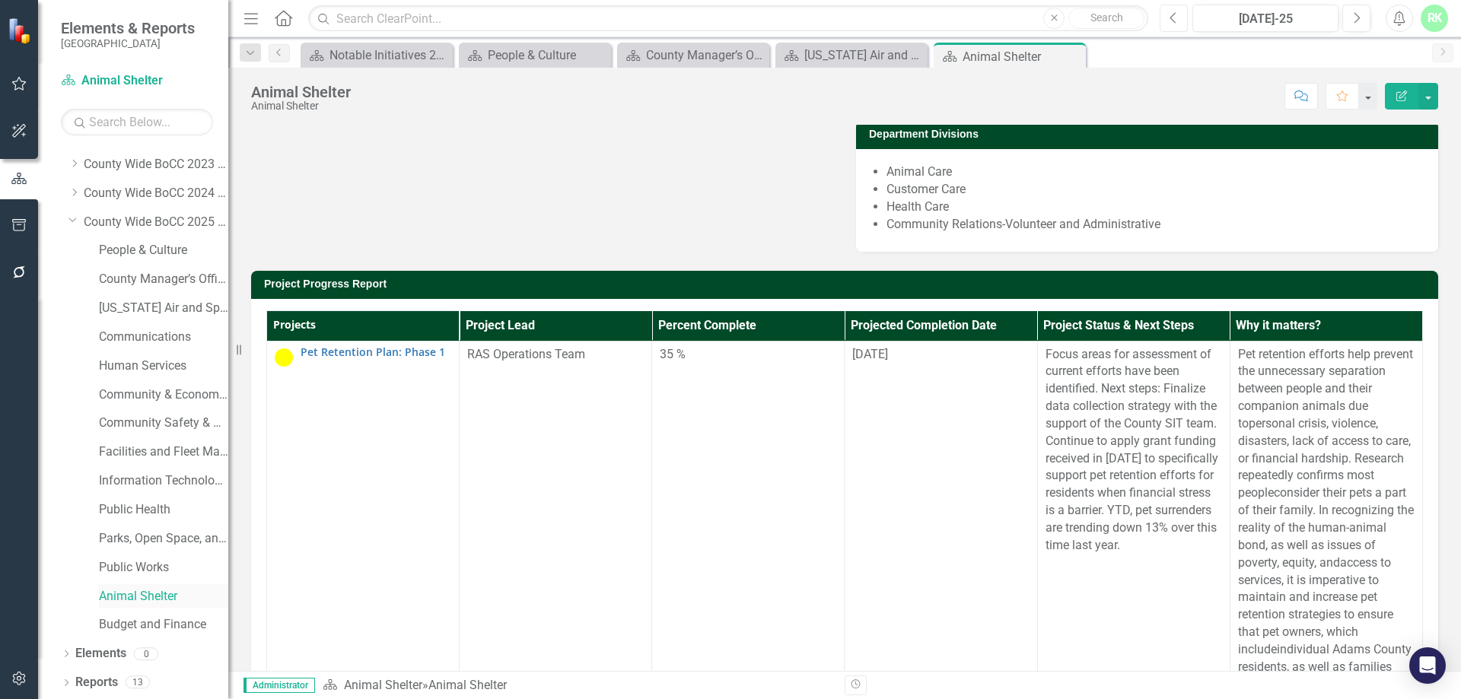
scroll to position [228, 0]
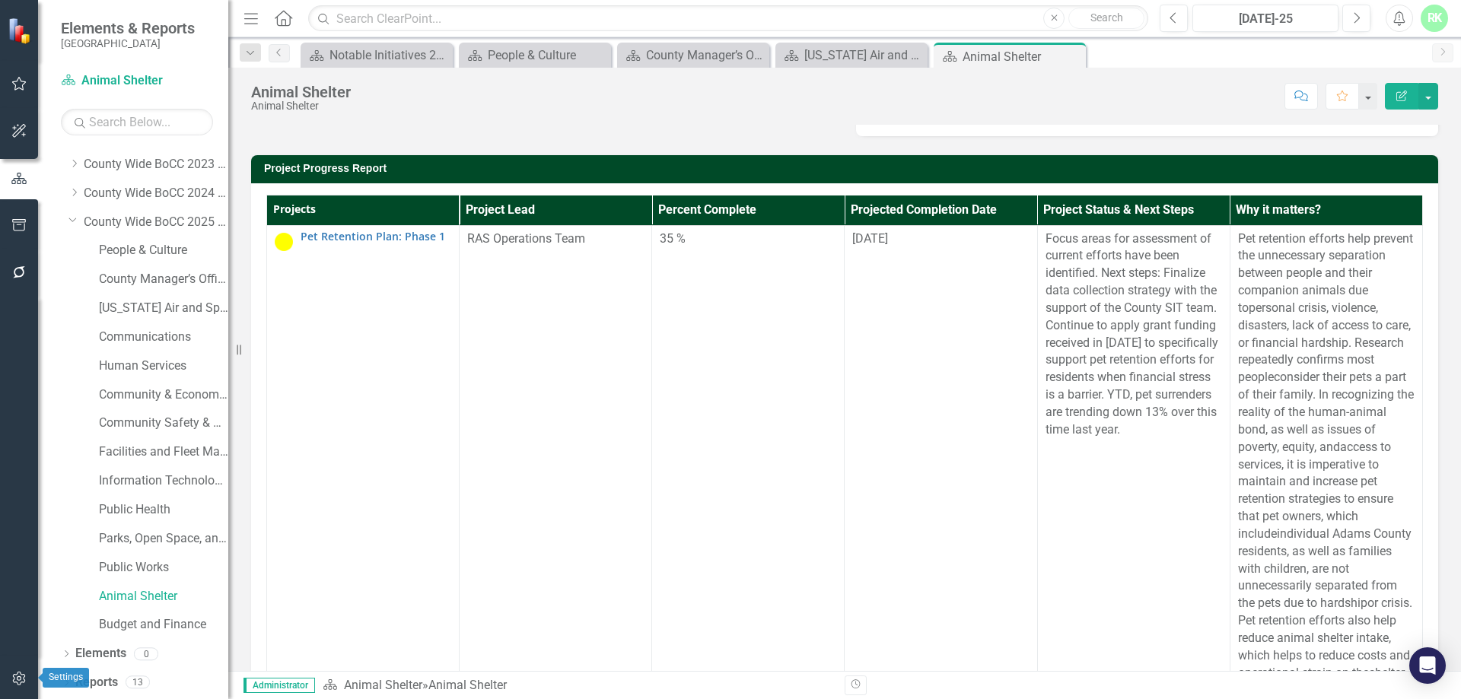
click at [28, 677] on button "button" at bounding box center [19, 680] width 34 height 32
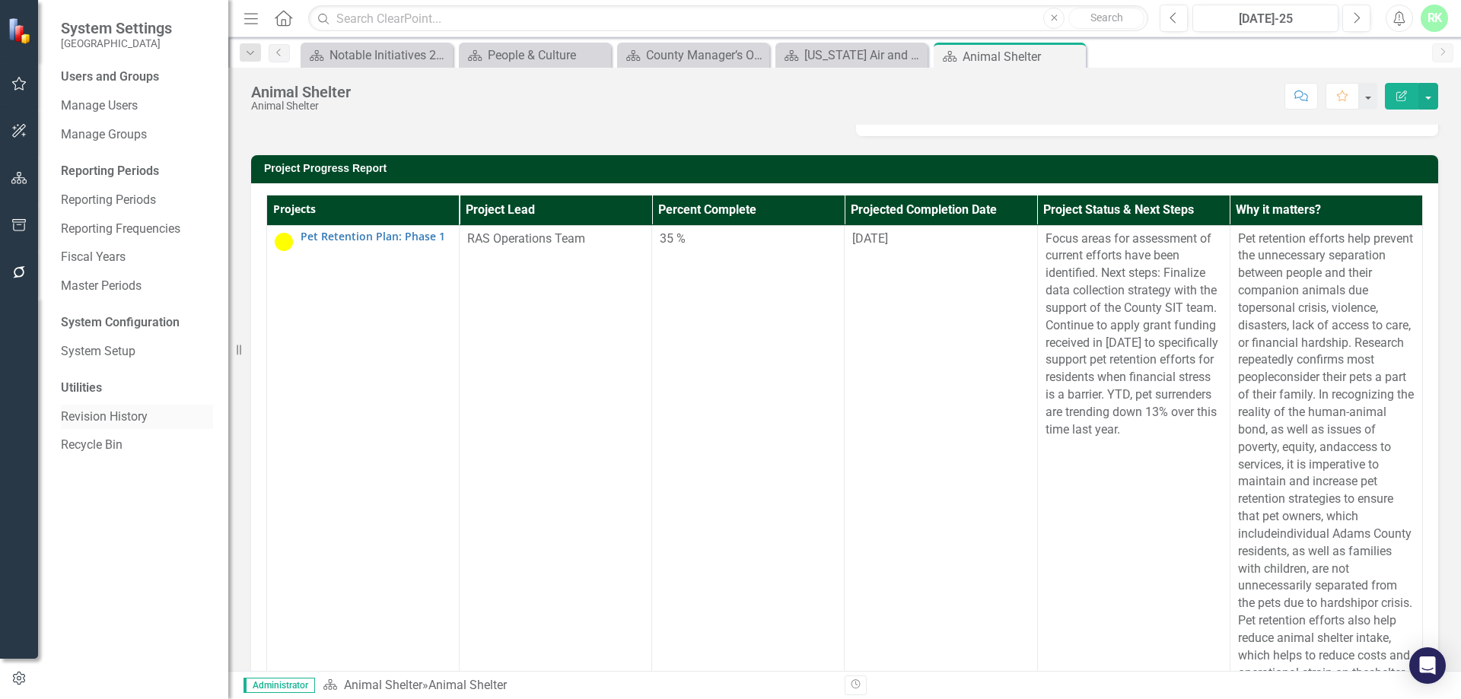
click at [109, 418] on link "Revision History" at bounding box center [137, 418] width 152 height 18
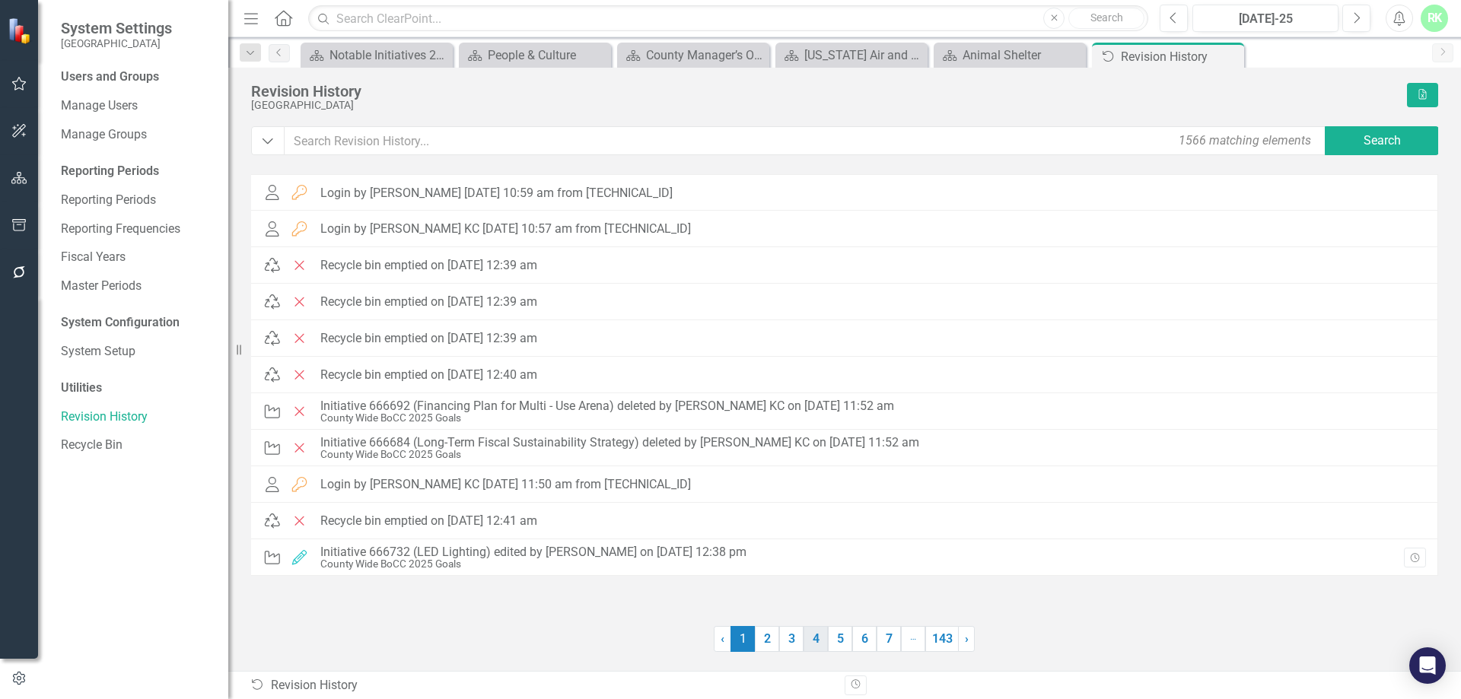
click at [820, 641] on link "4" at bounding box center [816, 639] width 24 height 26
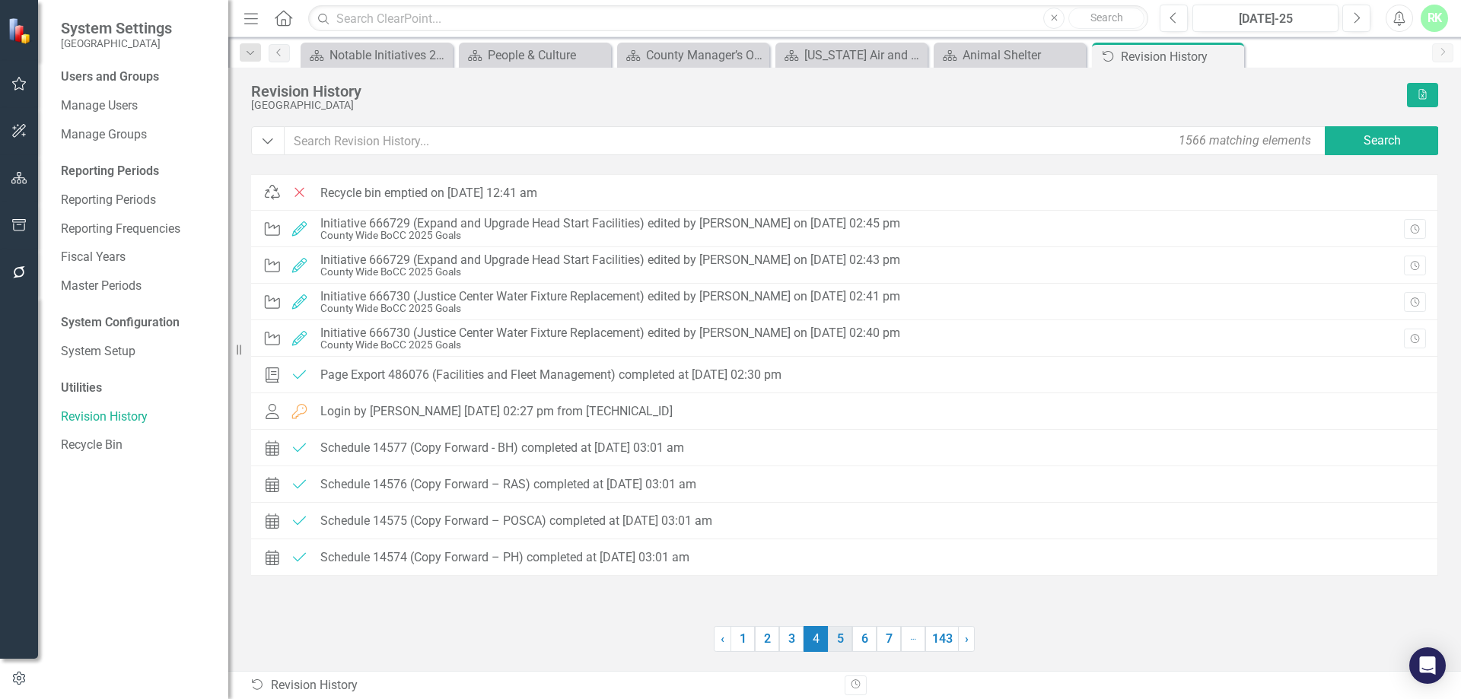
click at [836, 640] on link "5" at bounding box center [840, 639] width 24 height 26
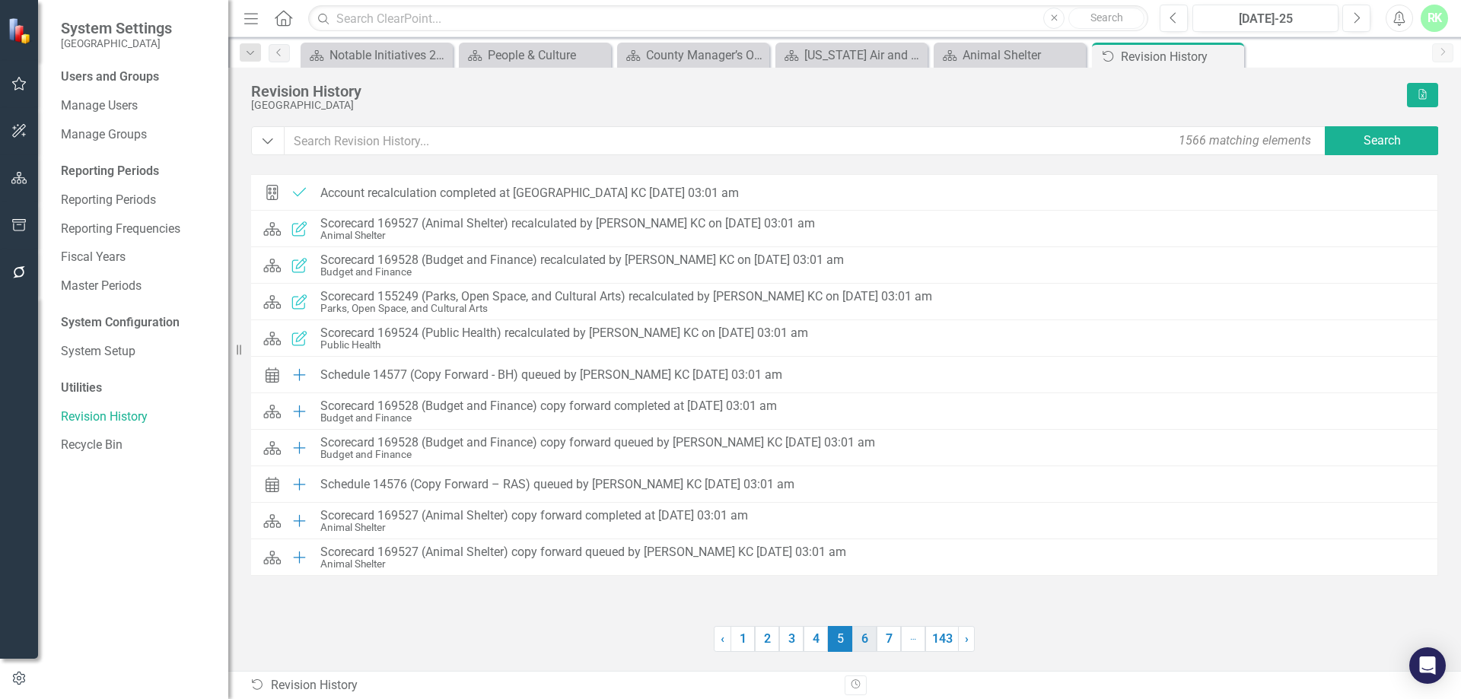
click at [860, 639] on link "6" at bounding box center [864, 639] width 24 height 26
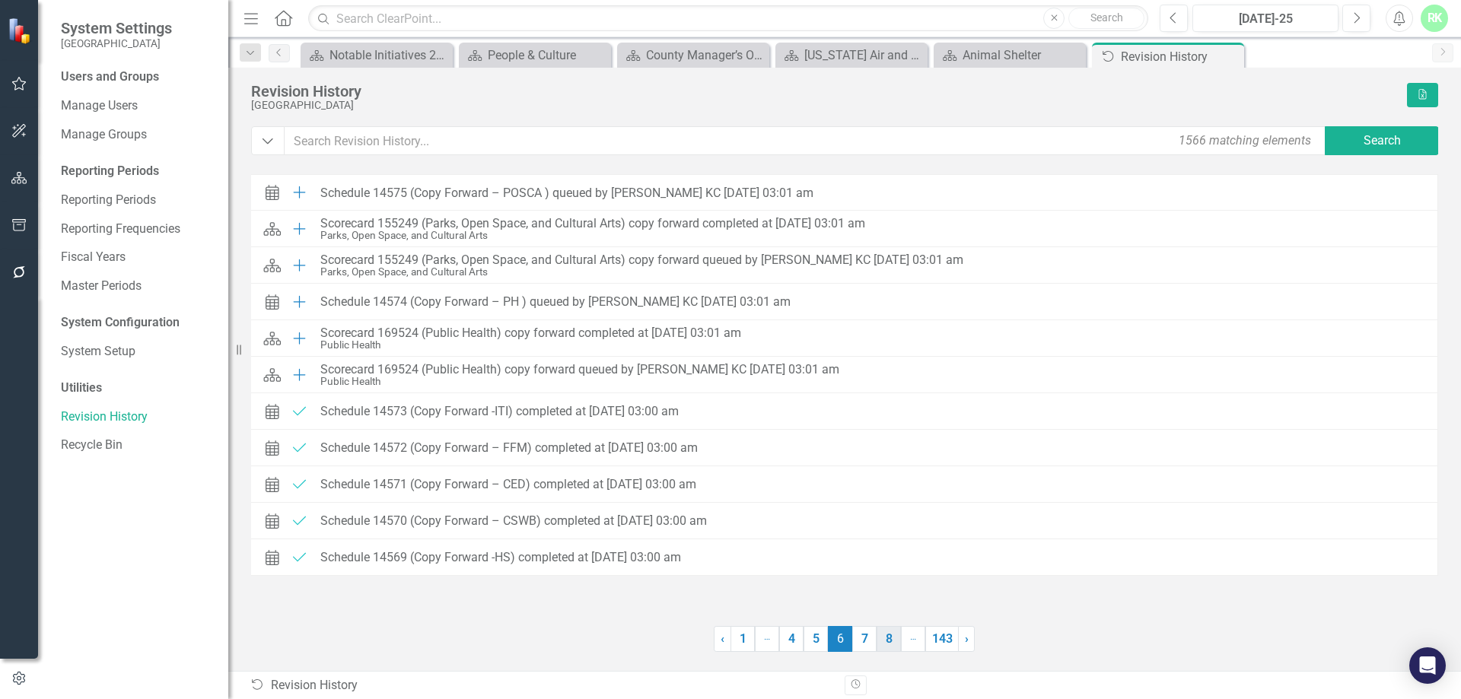
click at [878, 637] on link "8" at bounding box center [889, 639] width 24 height 26
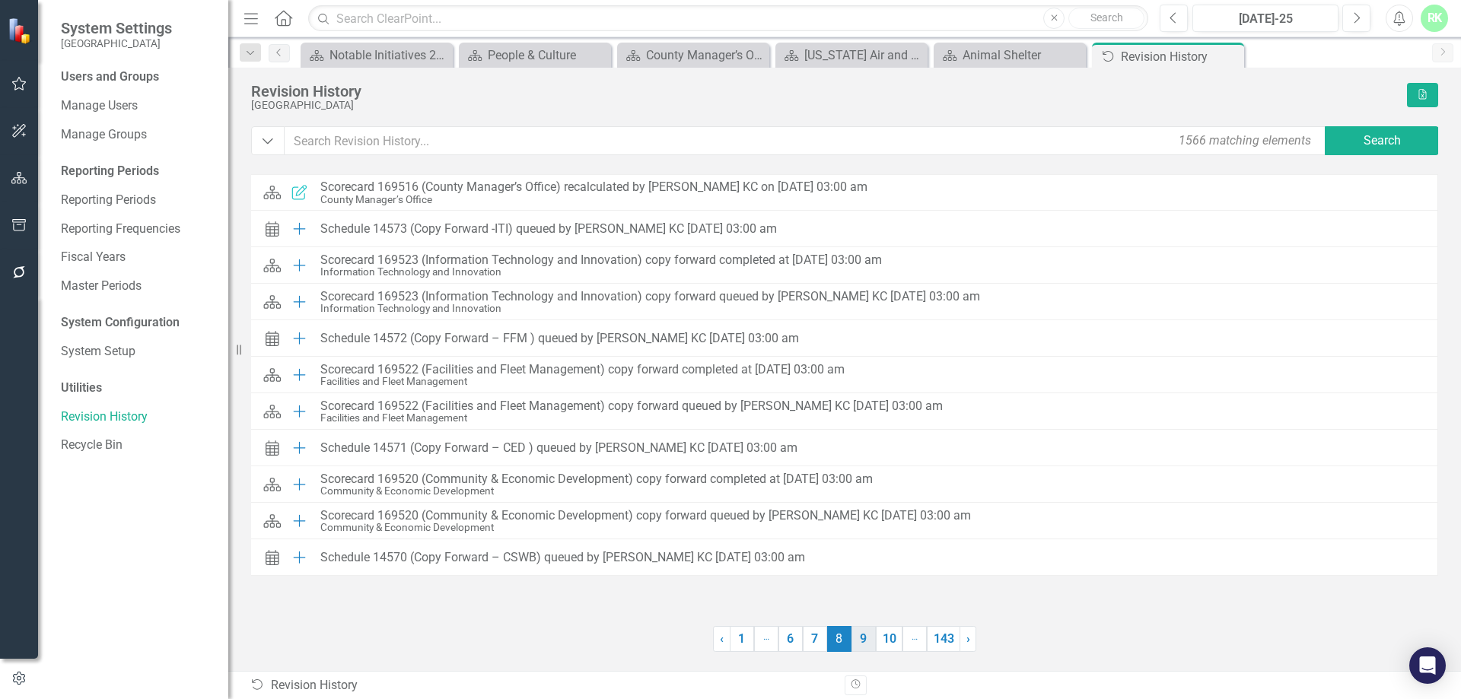
click at [869, 637] on link "9" at bounding box center [864, 639] width 24 height 26
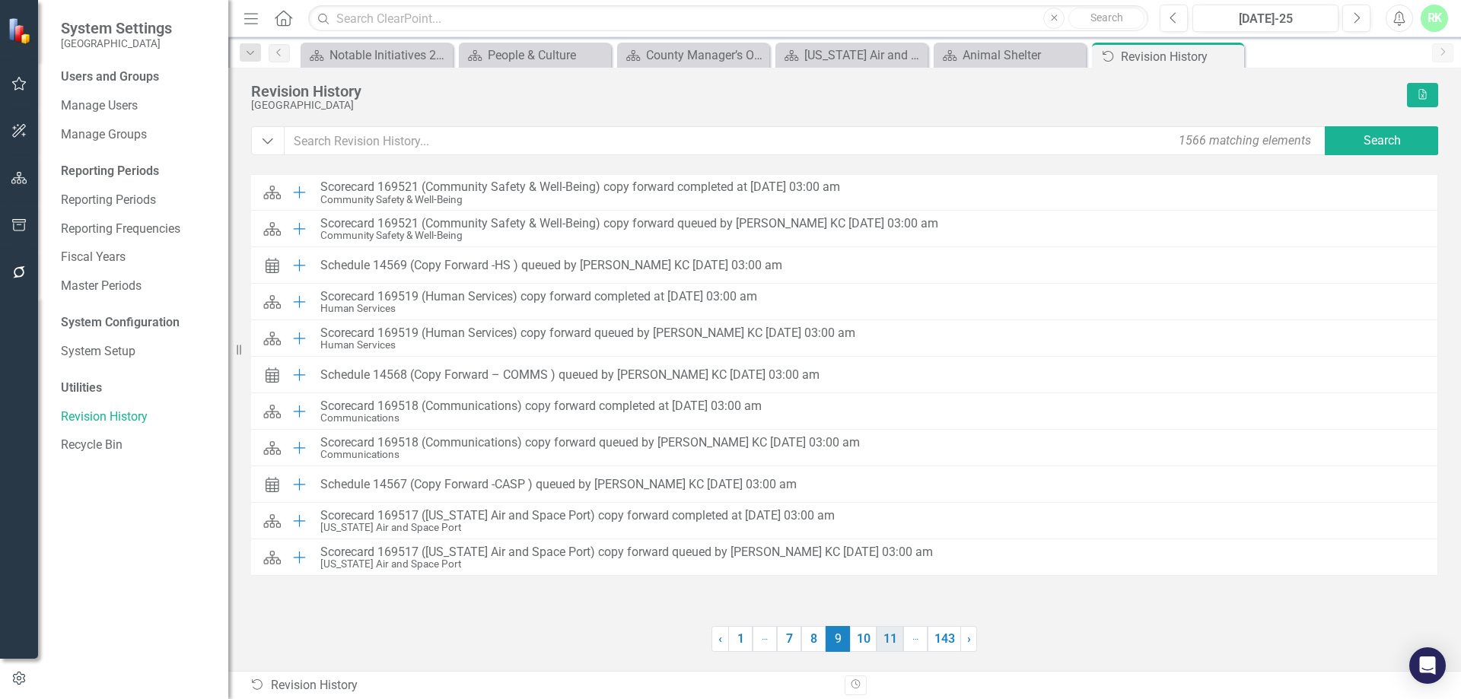
click at [874, 641] on link "10" at bounding box center [863, 639] width 27 height 26
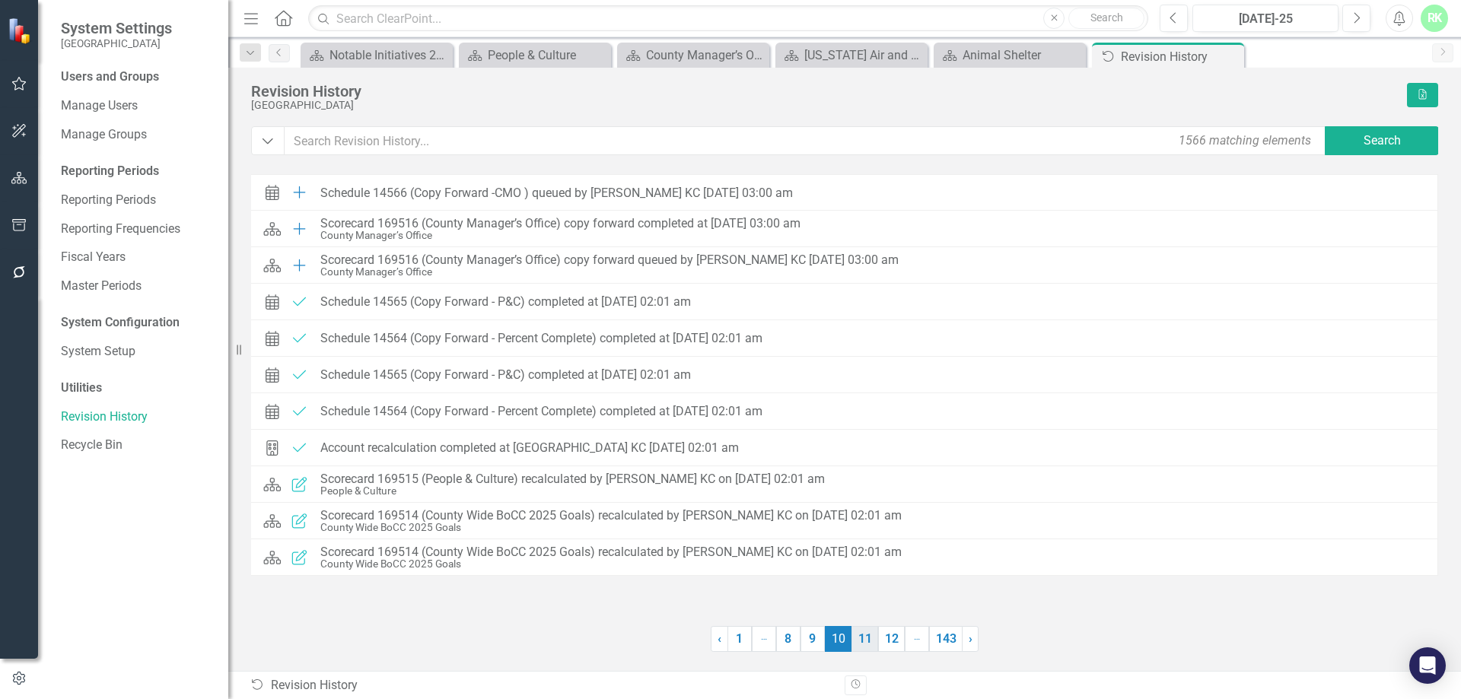
click at [866, 641] on link "11" at bounding box center [865, 639] width 27 height 26
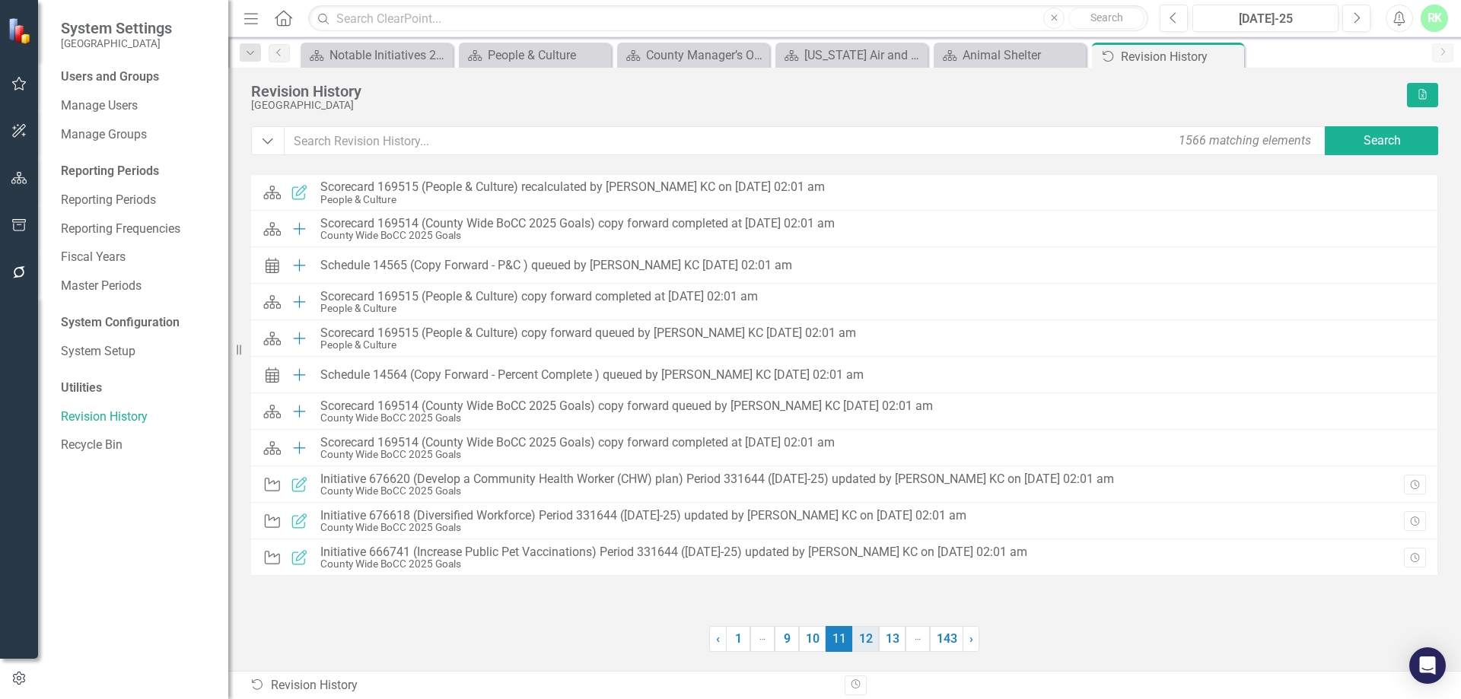
click at [875, 639] on link "12" at bounding box center [865, 639] width 27 height 26
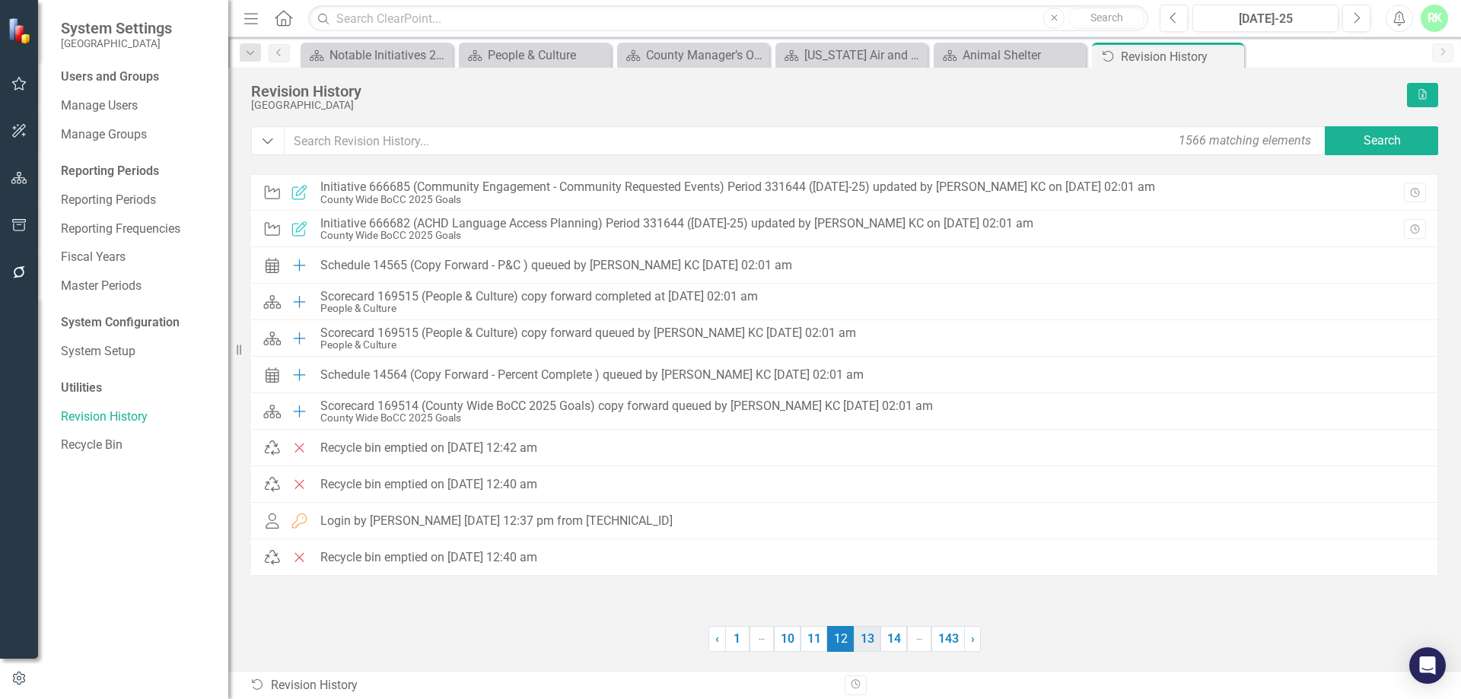
click at [870, 637] on link "13" at bounding box center [867, 639] width 27 height 26
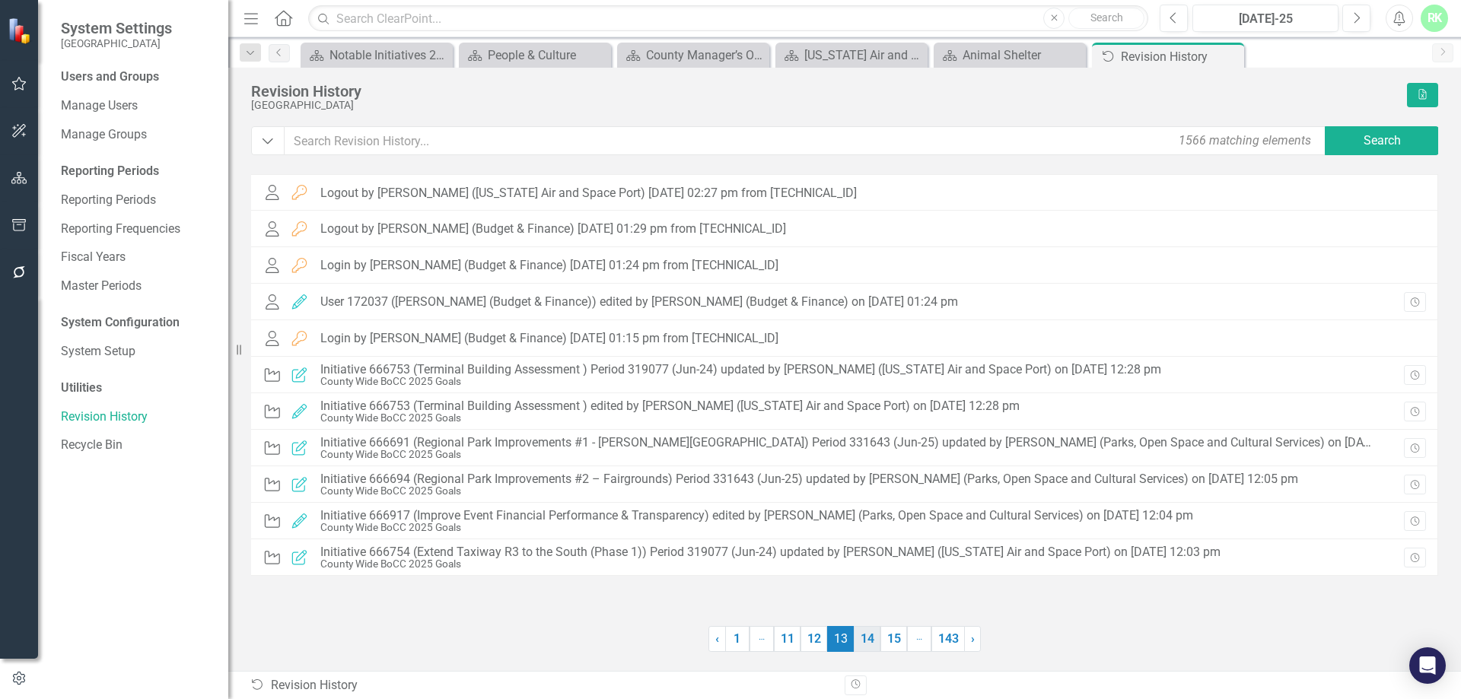
click at [863, 639] on link "14" at bounding box center [867, 639] width 27 height 26
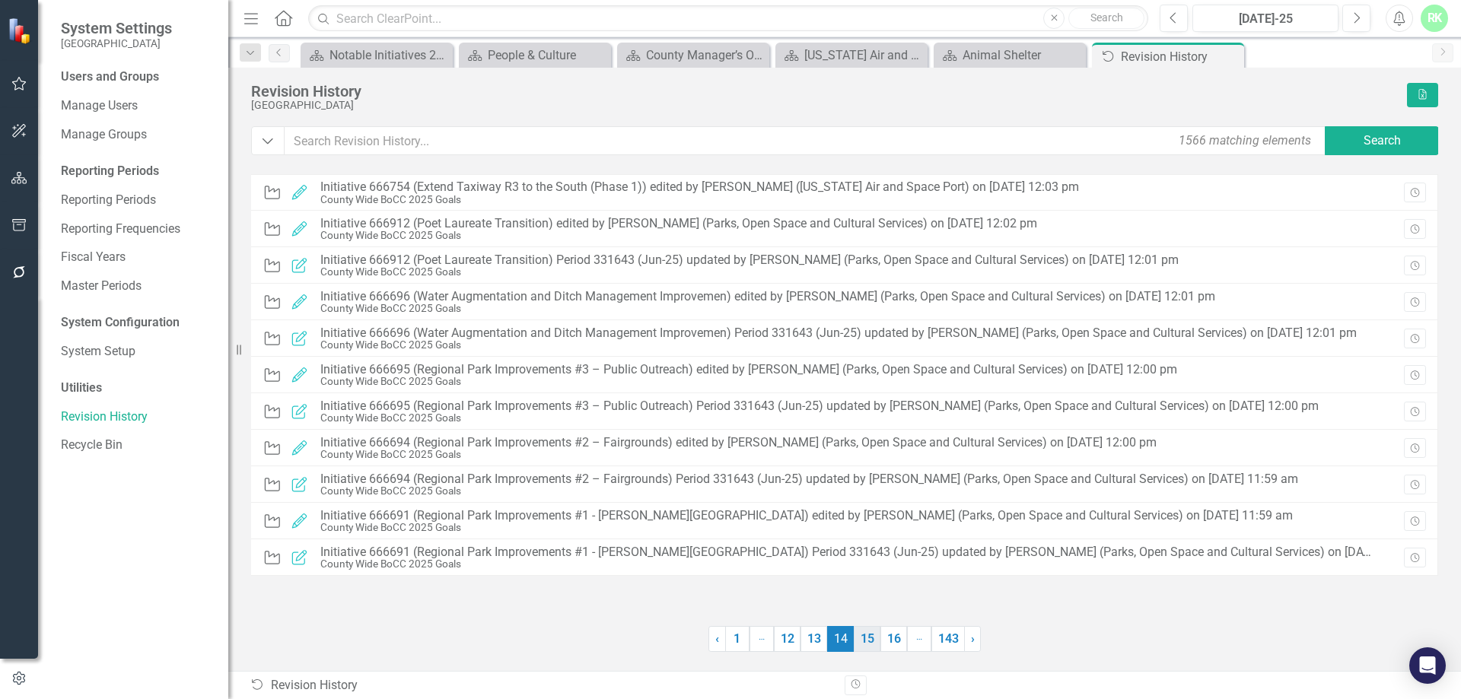
click at [862, 637] on link "15" at bounding box center [867, 639] width 27 height 26
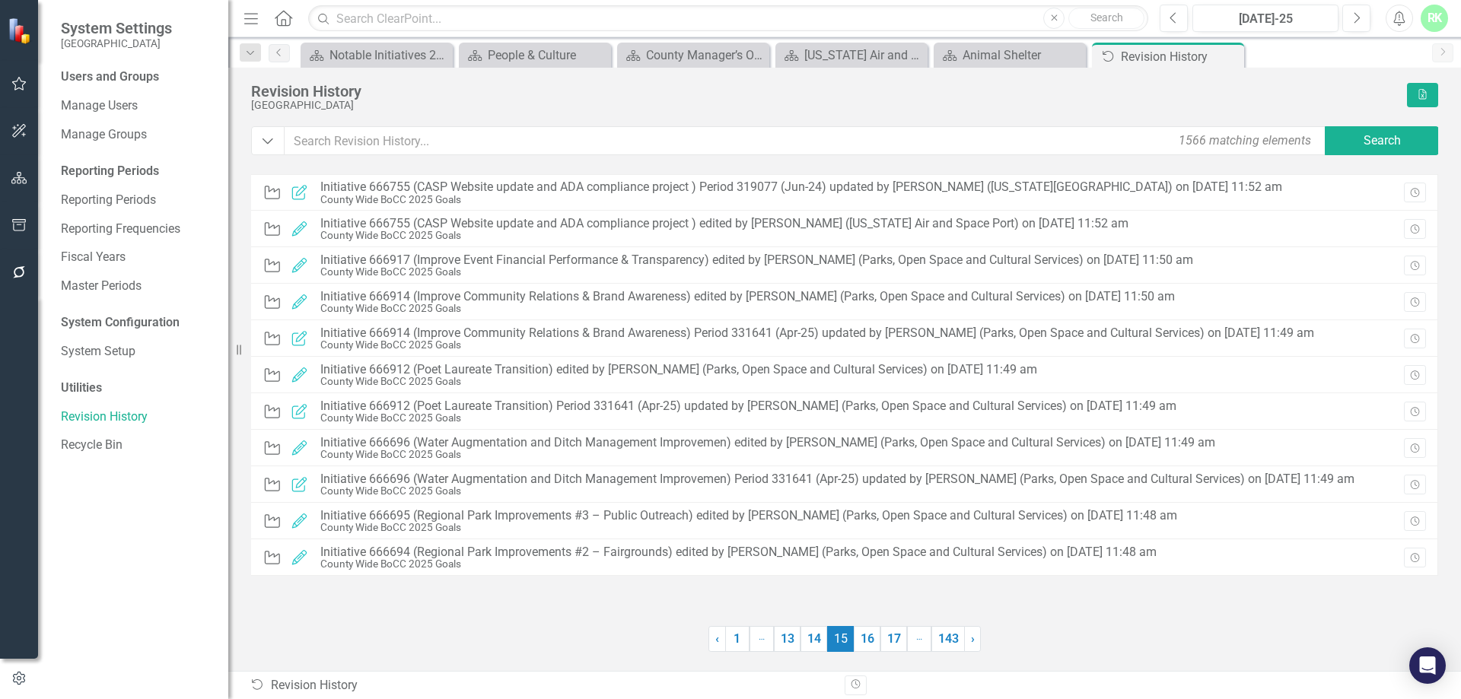
click at [862, 637] on link "16" at bounding box center [867, 639] width 27 height 26
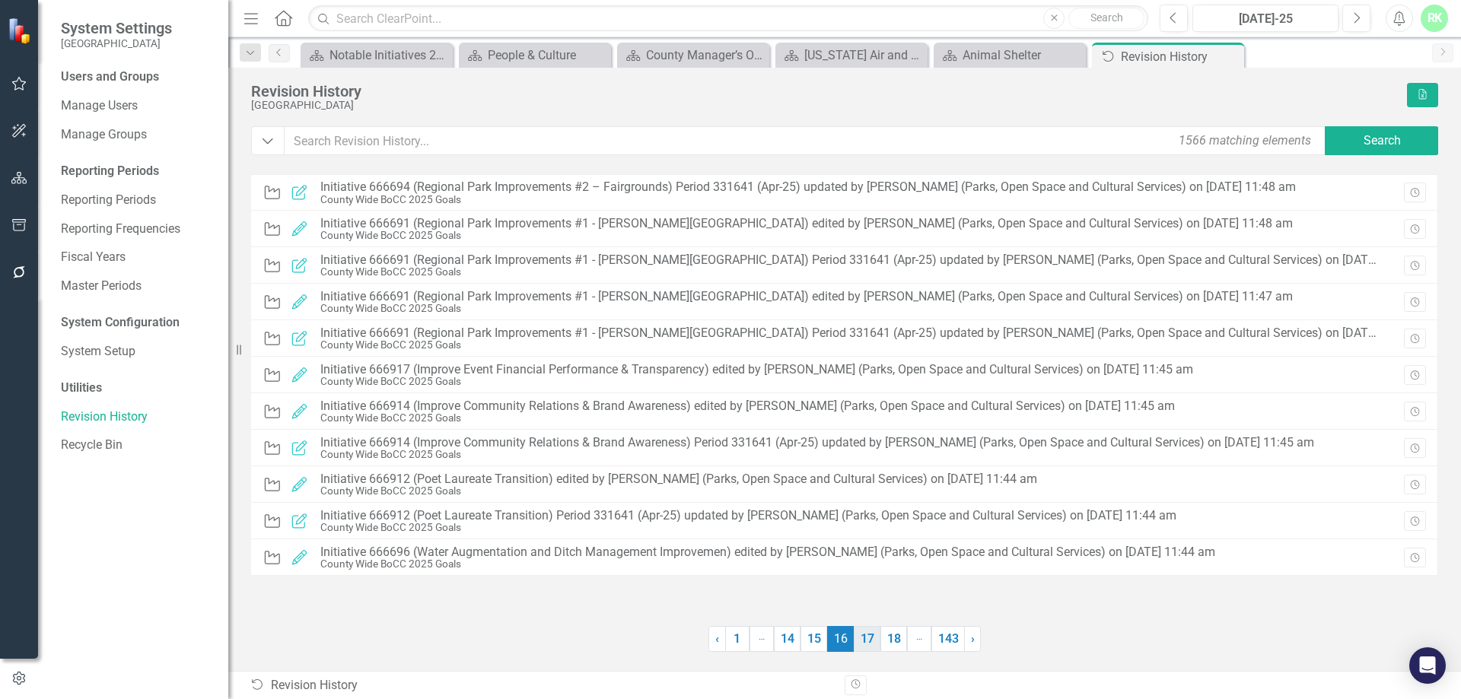
click at [868, 636] on link "17" at bounding box center [867, 639] width 27 height 26
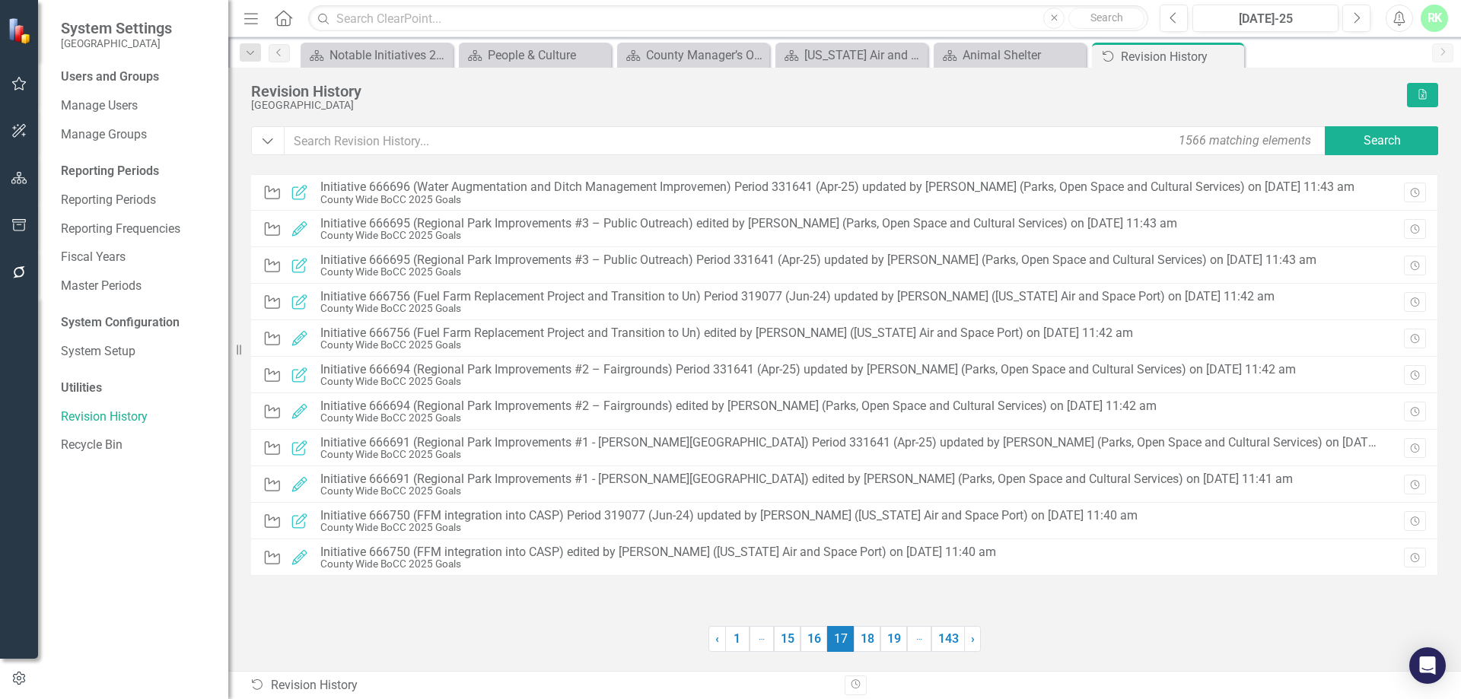
click at [868, 636] on link "18" at bounding box center [867, 639] width 27 height 26
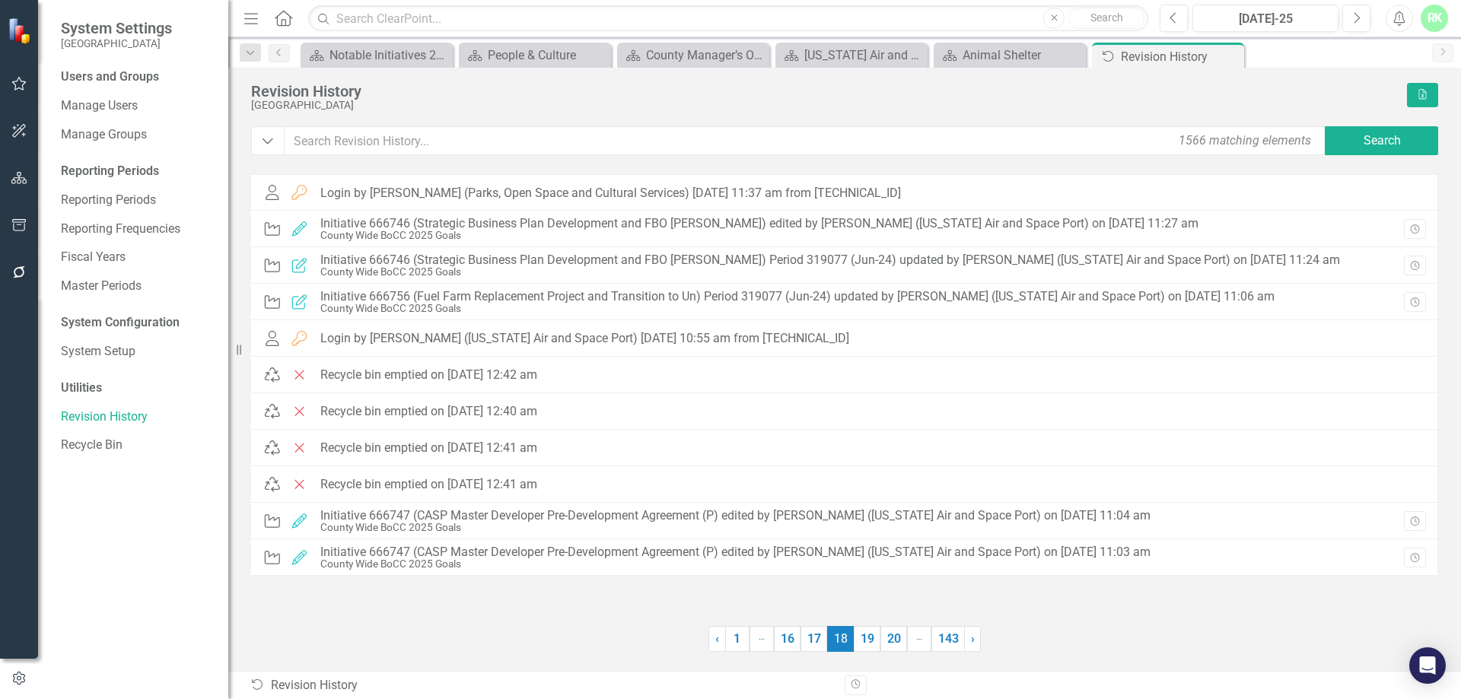
click at [868, 636] on link "19" at bounding box center [867, 639] width 27 height 26
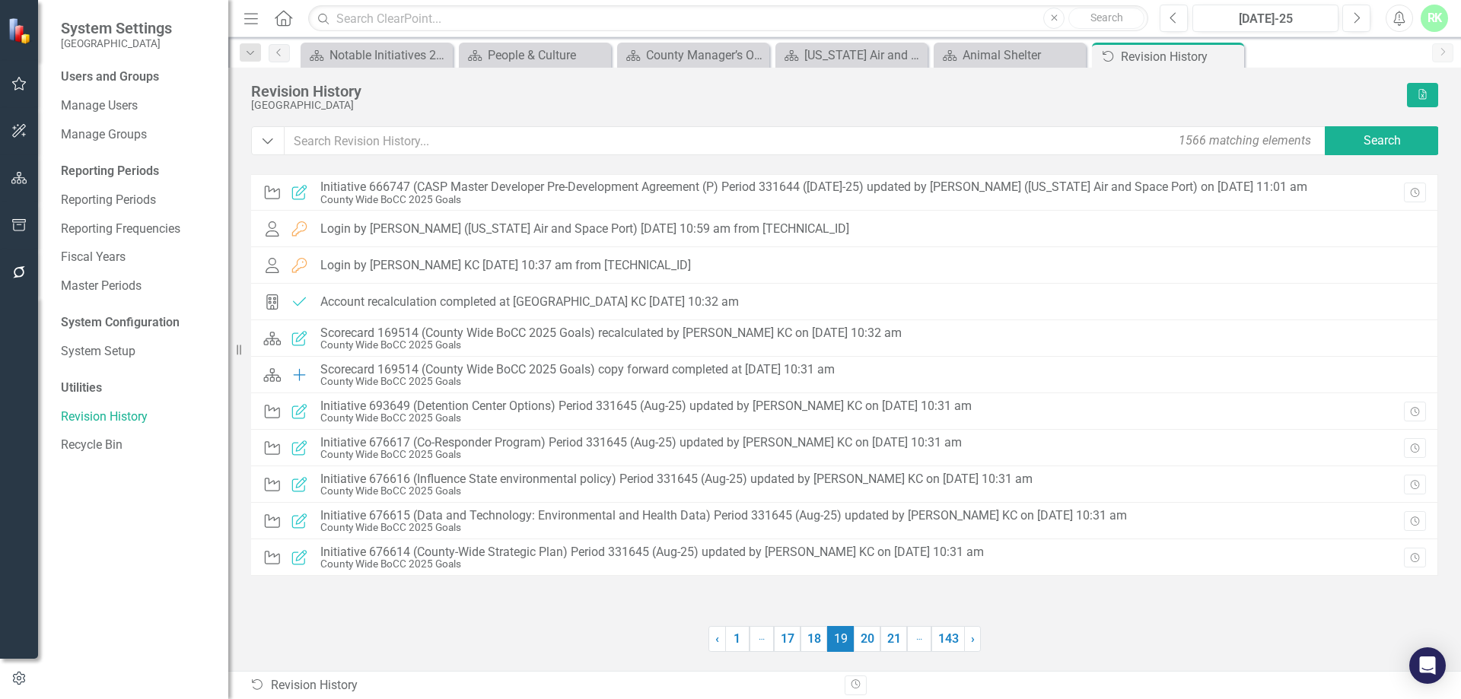
click at [868, 636] on link "20" at bounding box center [867, 639] width 27 height 26
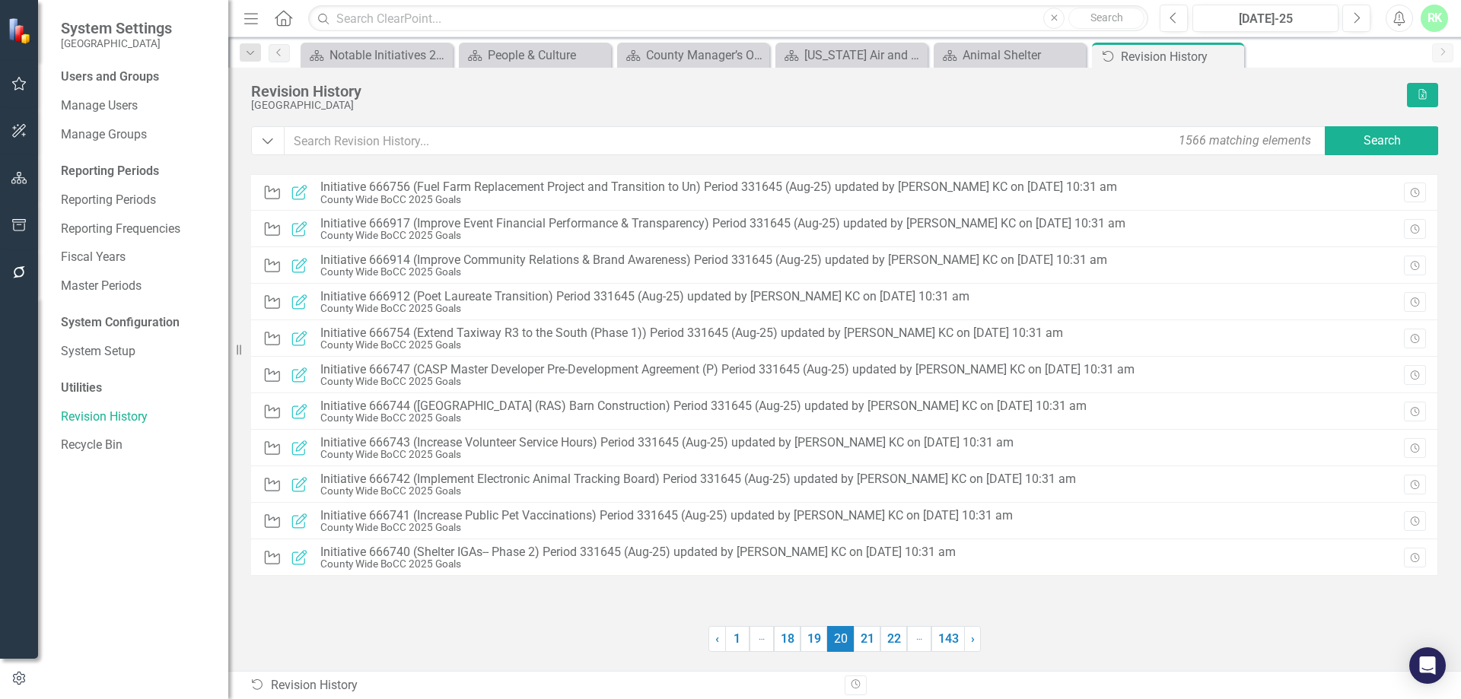
click at [868, 636] on link "21" at bounding box center [867, 639] width 27 height 26
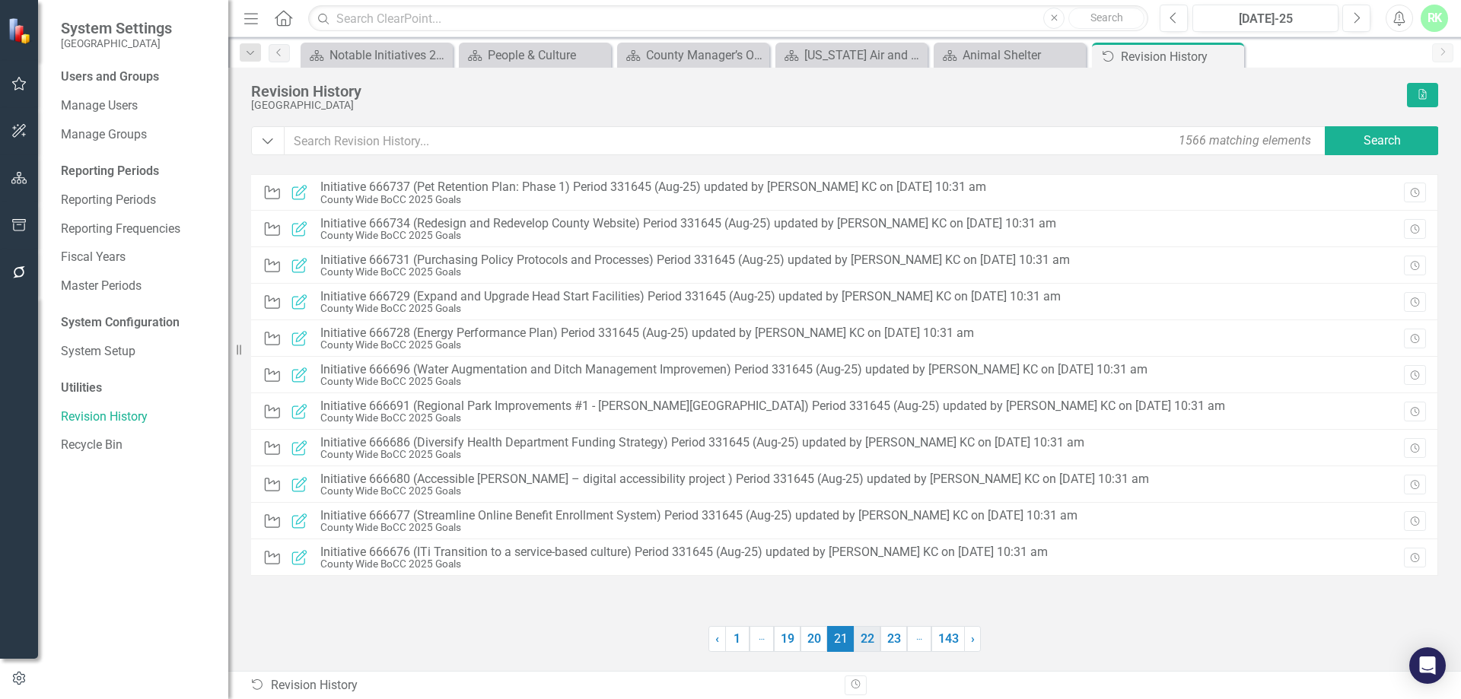
click at [879, 638] on link "22" at bounding box center [867, 639] width 27 height 26
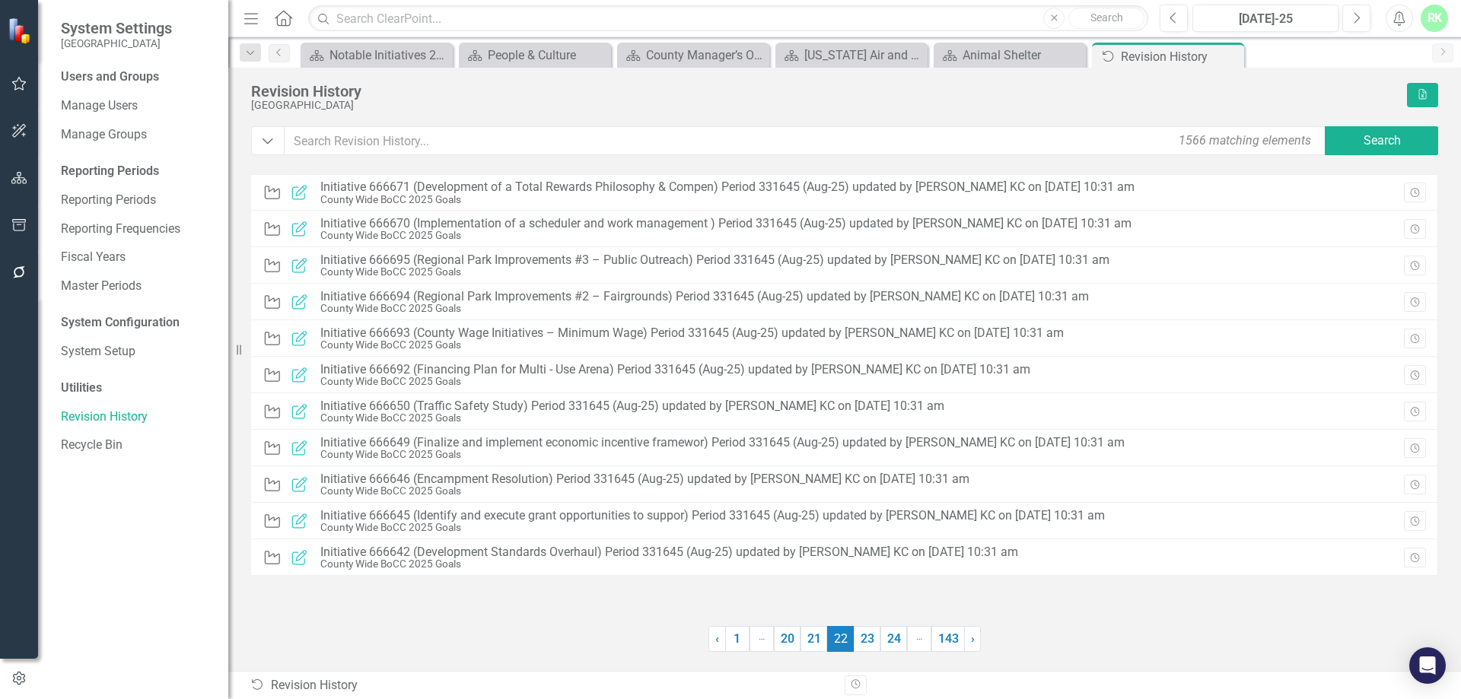
click at [879, 638] on link "23" at bounding box center [867, 639] width 27 height 26
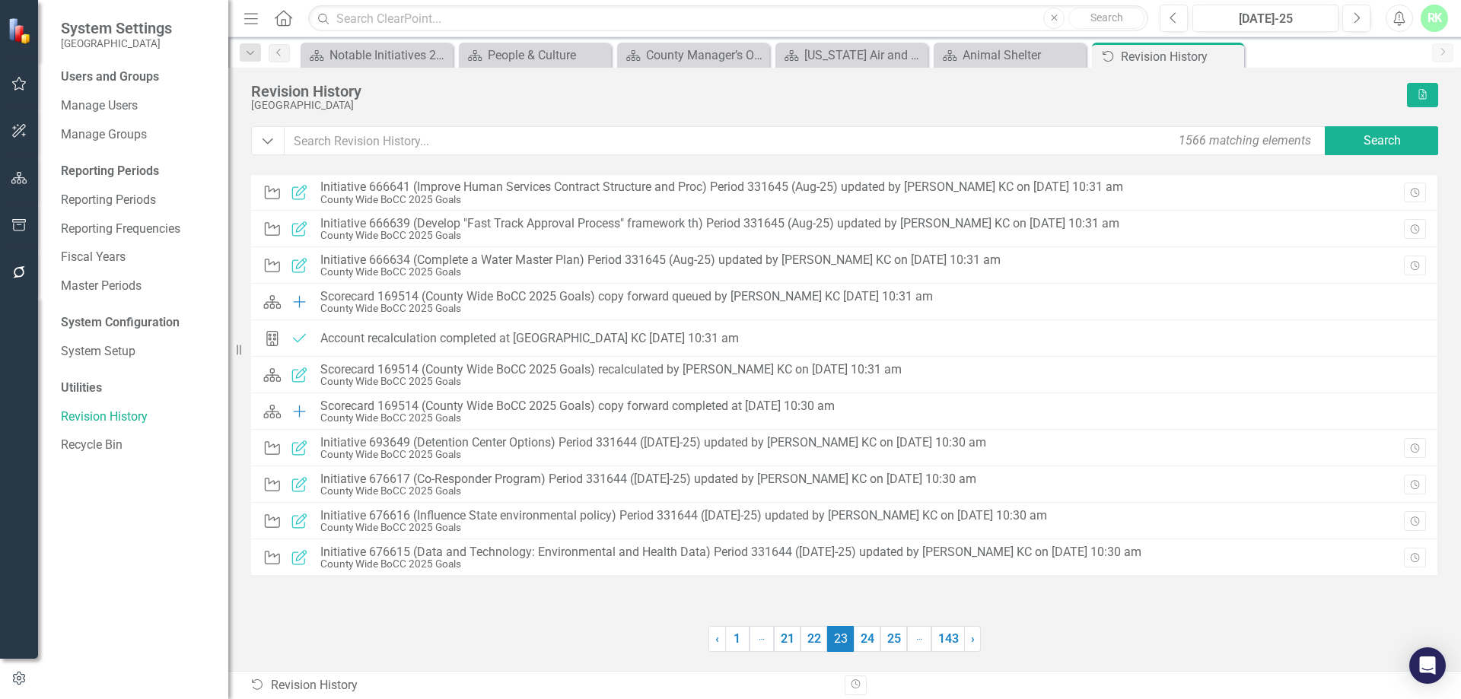
click at [879, 638] on link "24" at bounding box center [867, 639] width 27 height 26
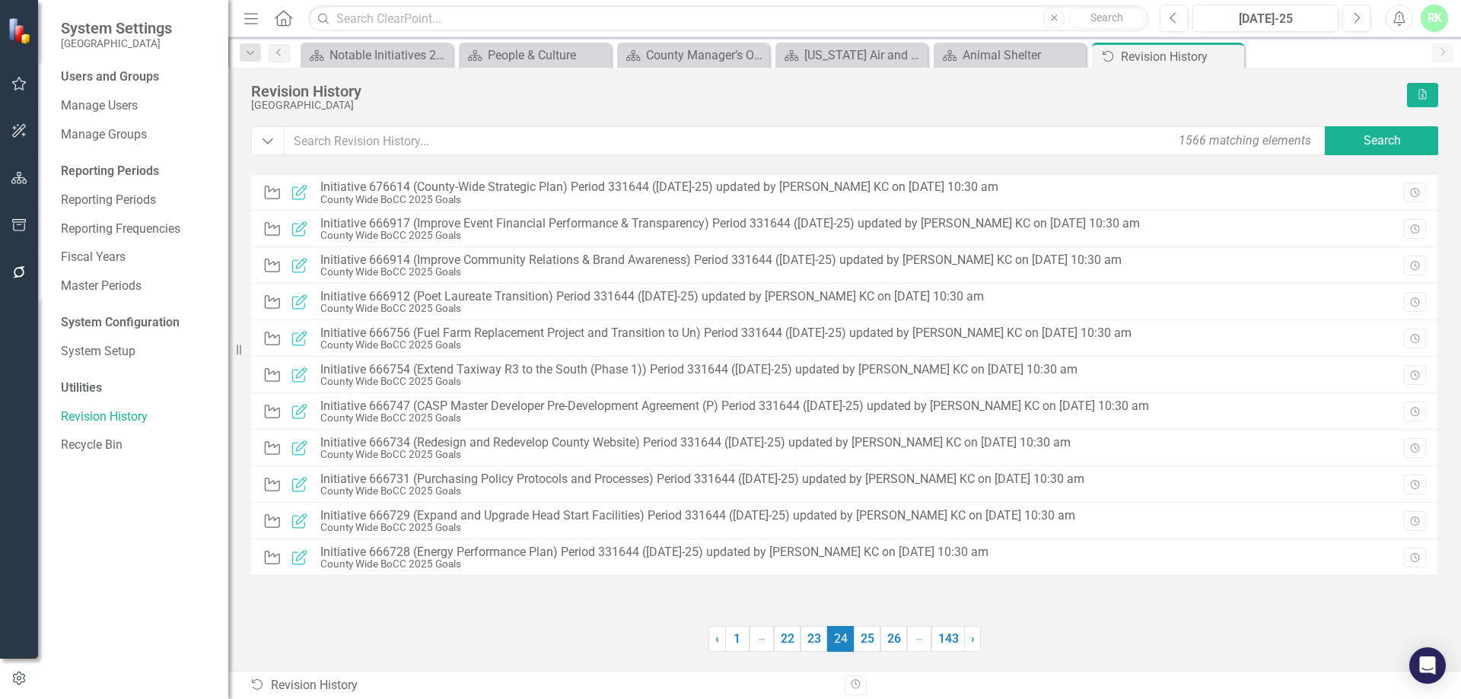
click at [879, 638] on link "25" at bounding box center [867, 639] width 27 height 26
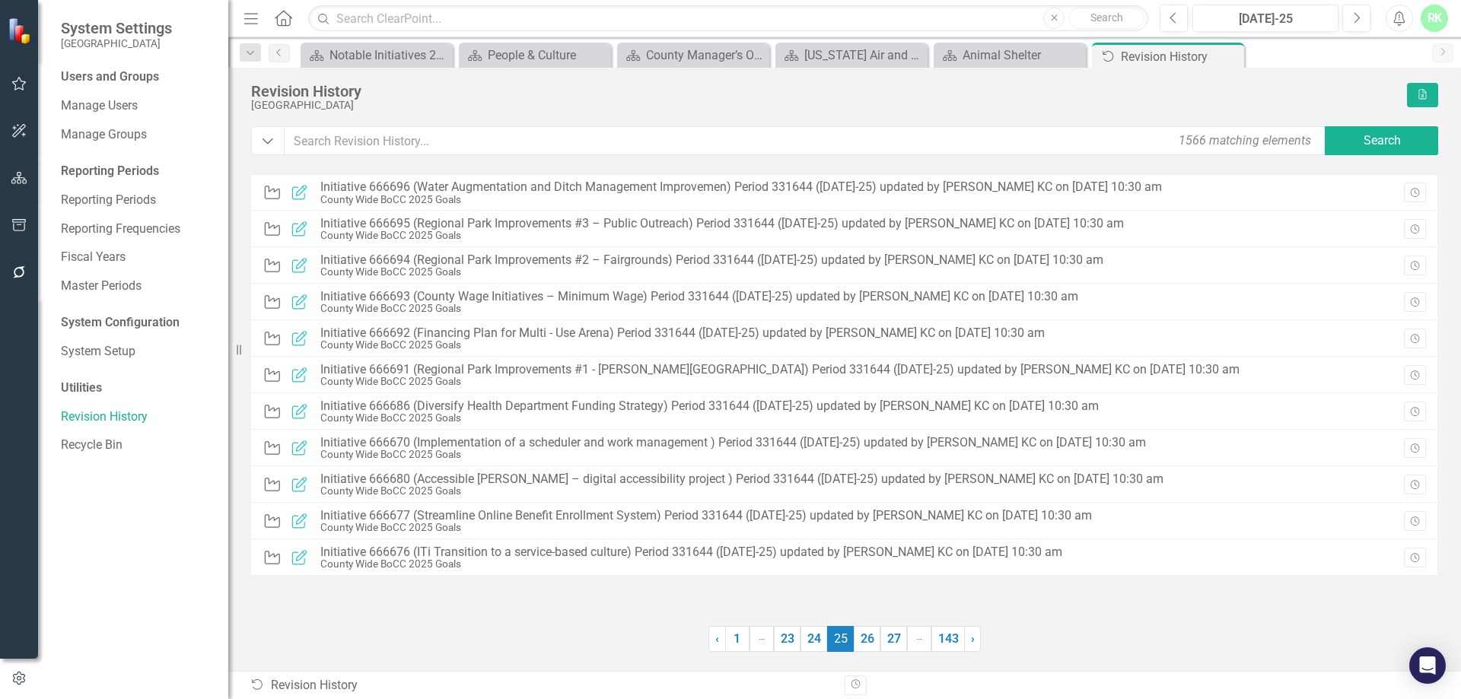
click at [879, 638] on link "26" at bounding box center [867, 639] width 27 height 26
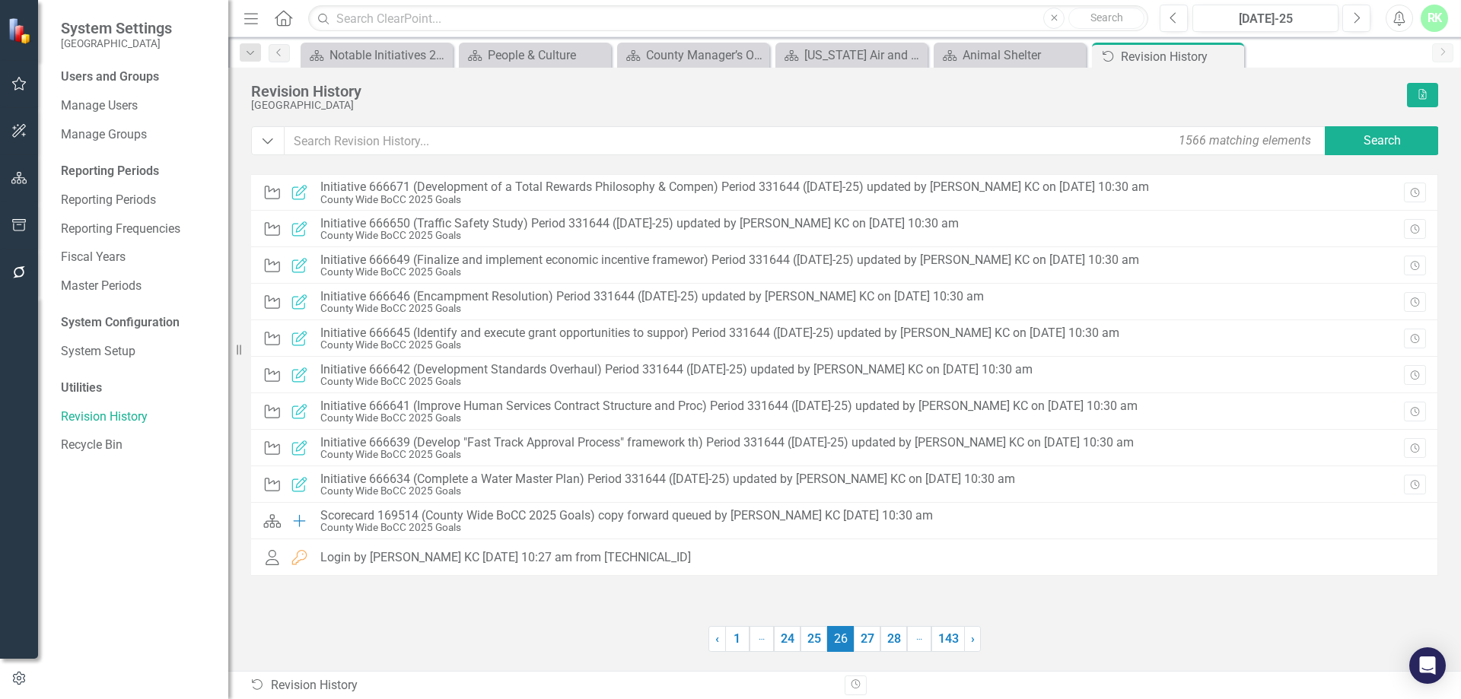
click at [879, 638] on link "27" at bounding box center [867, 639] width 27 height 26
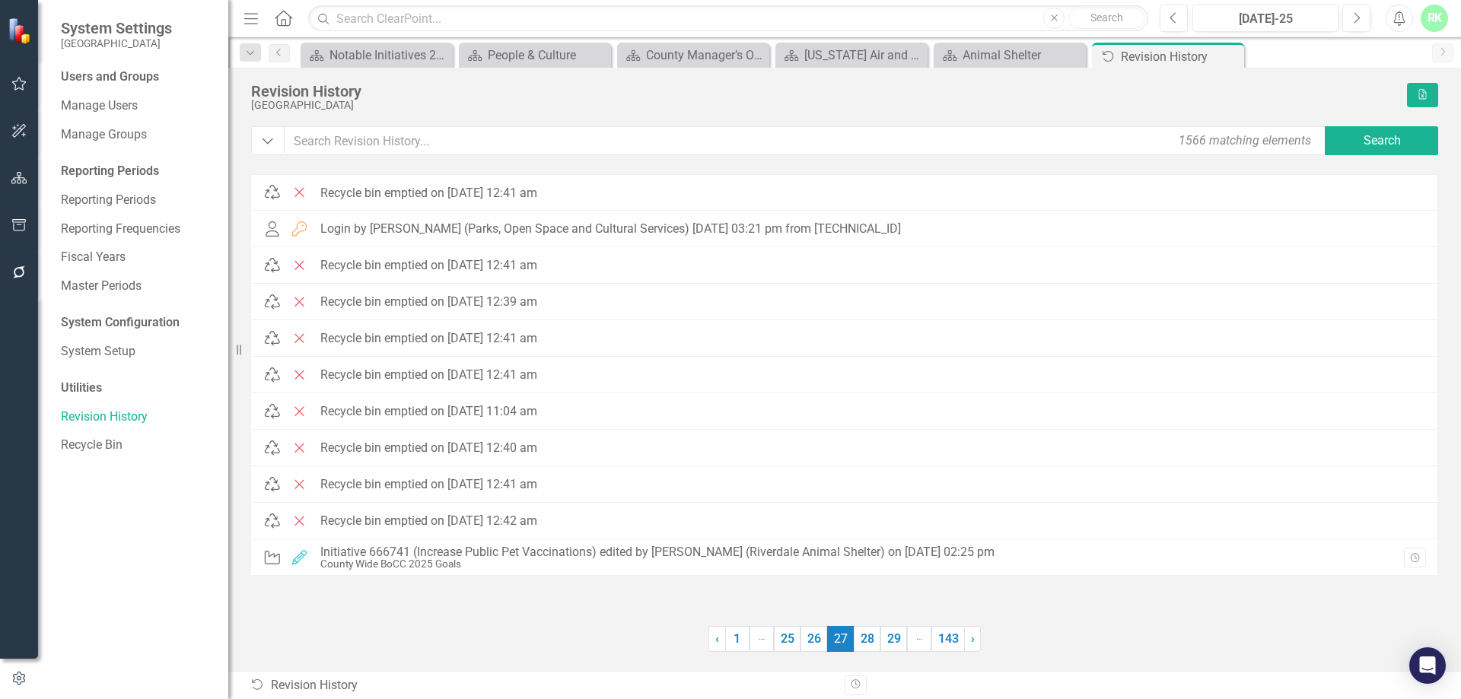
click at [879, 638] on link "28" at bounding box center [867, 639] width 27 height 26
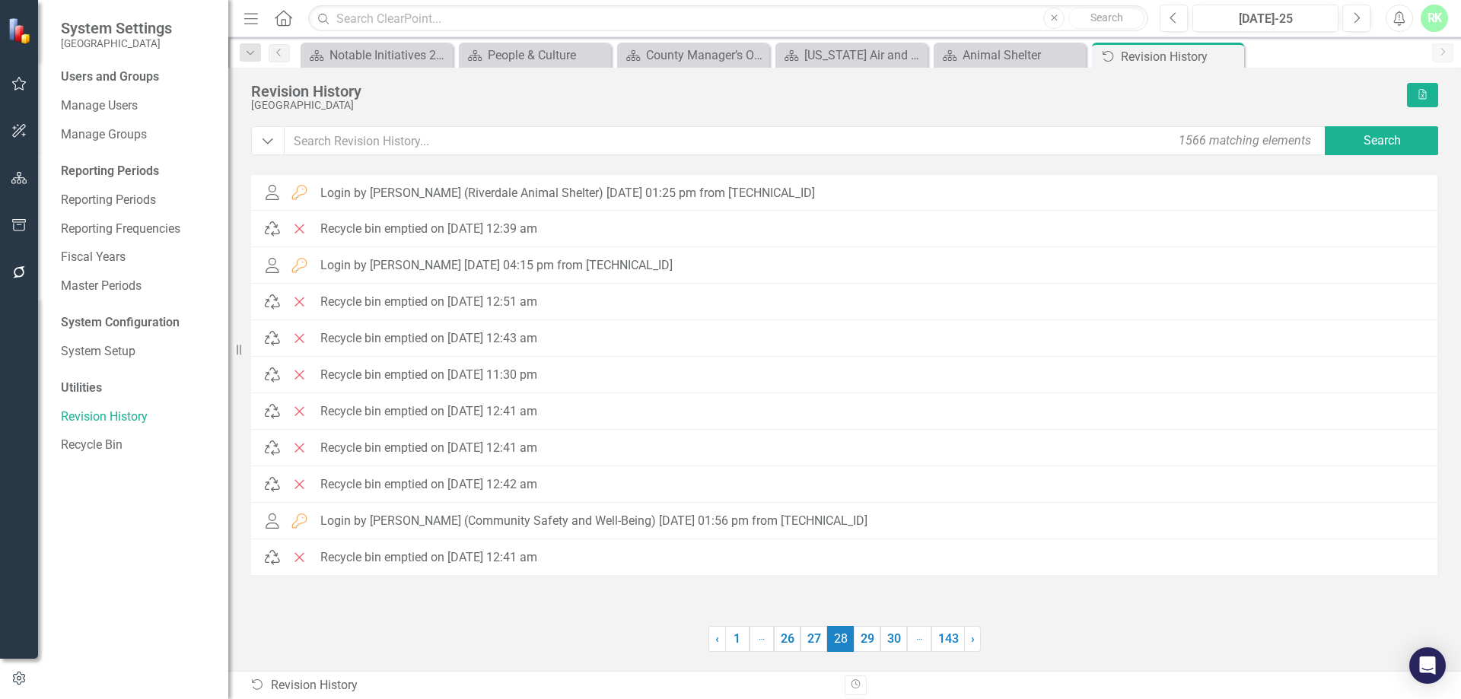
click at [879, 638] on link "29" at bounding box center [867, 639] width 27 height 26
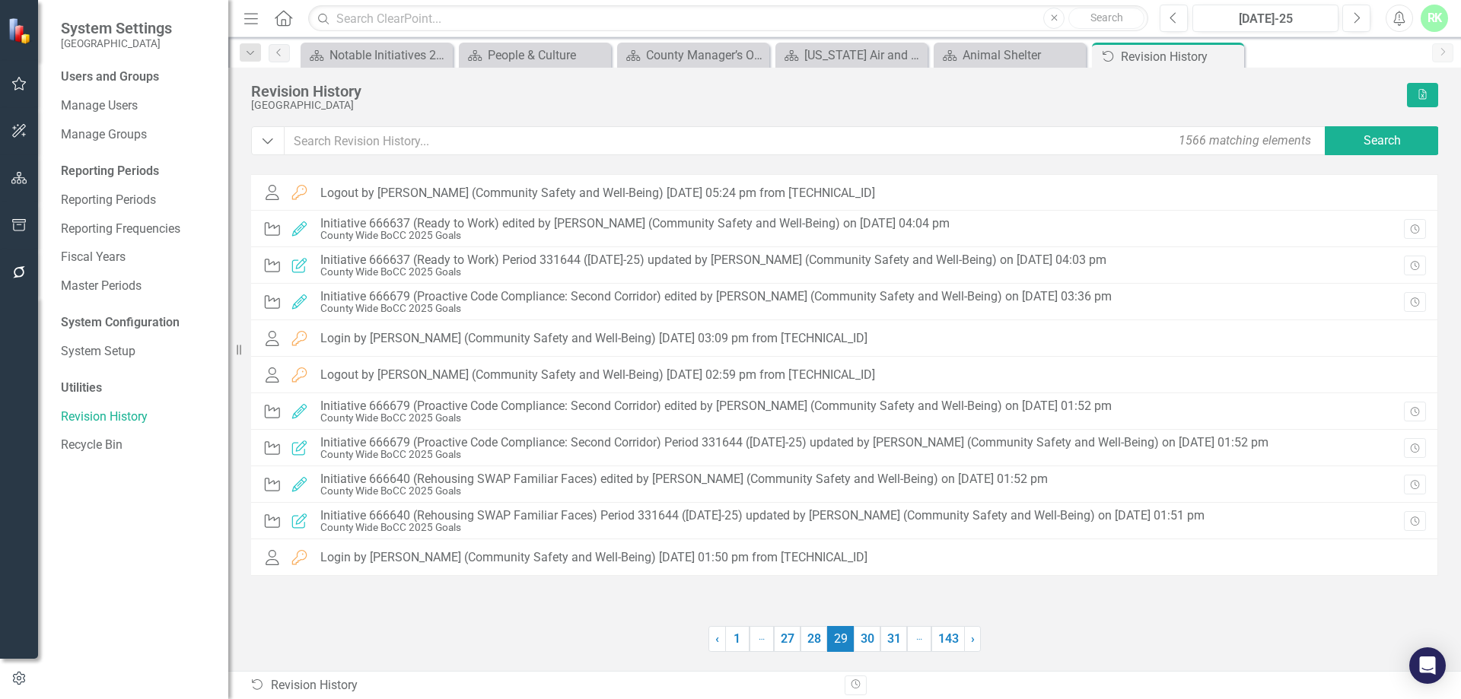
click at [879, 638] on link "30" at bounding box center [867, 639] width 27 height 26
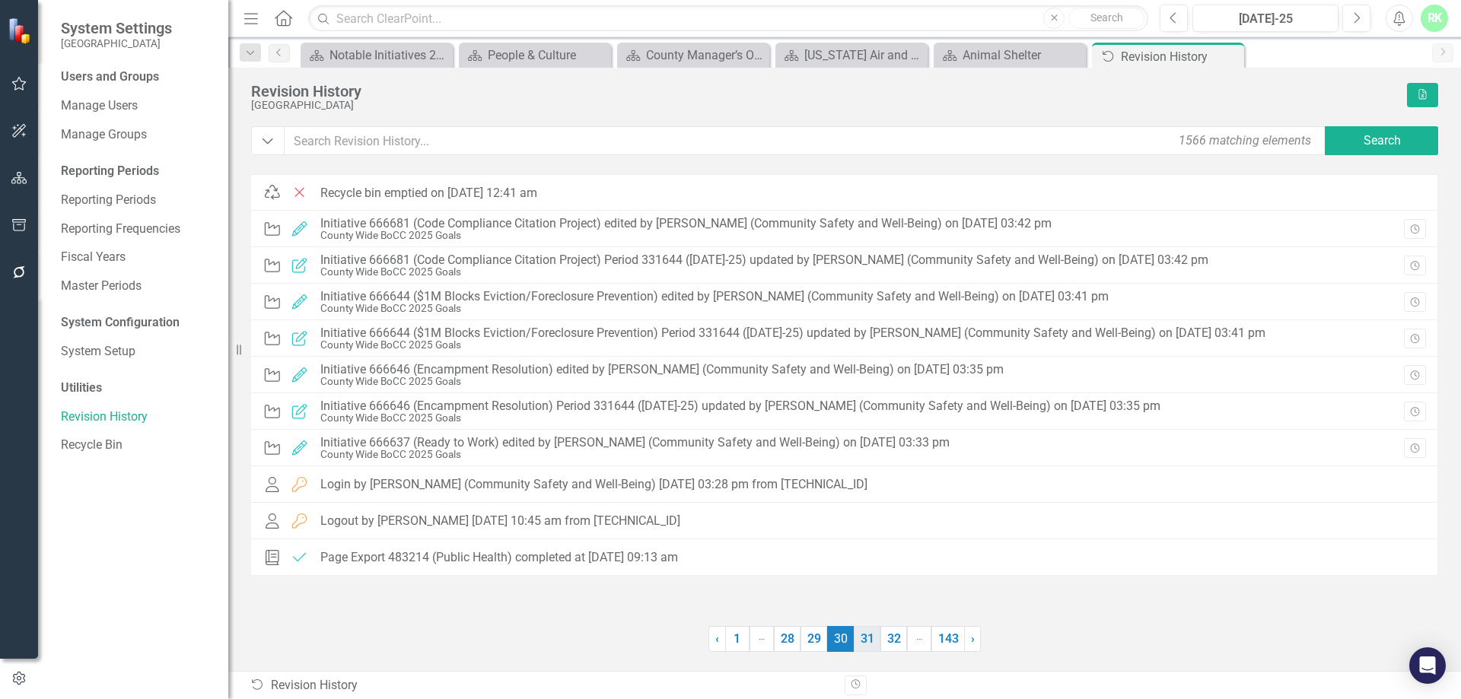
click at [861, 636] on link "31" at bounding box center [867, 639] width 27 height 26
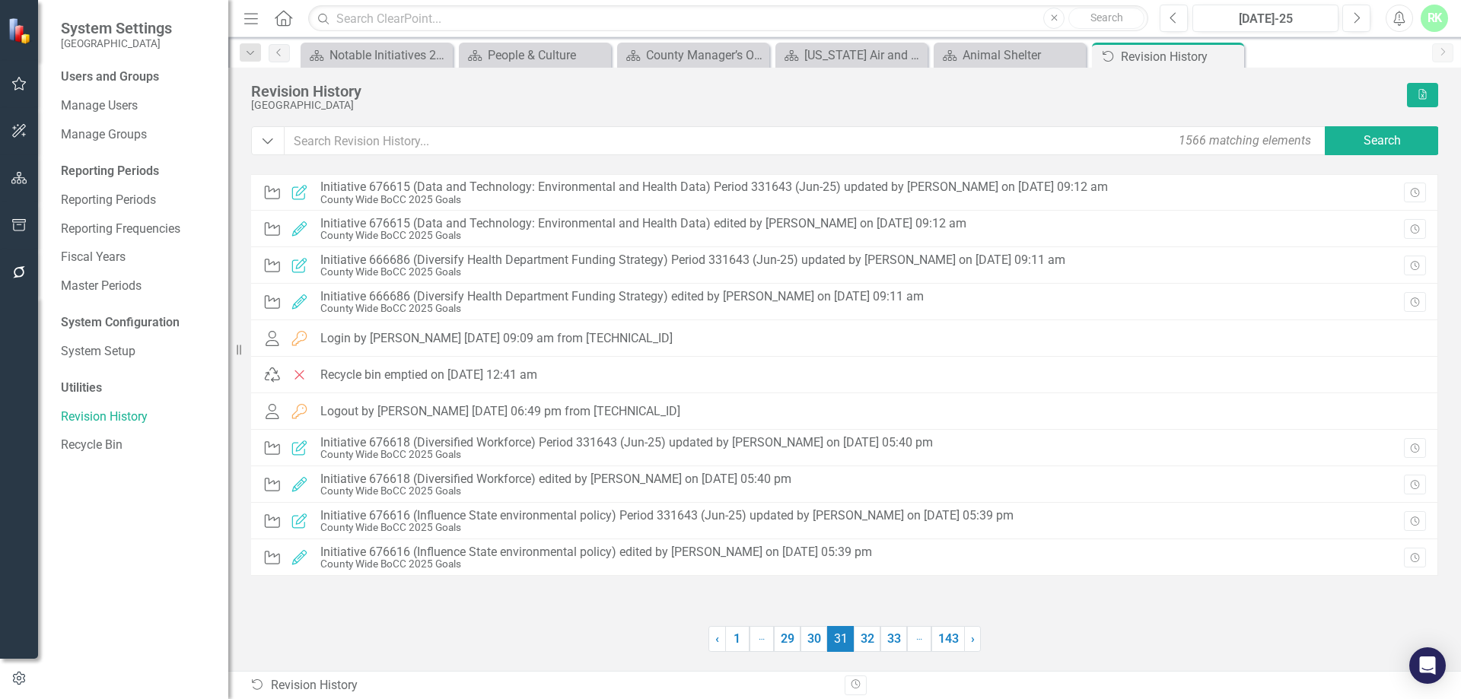
click at [861, 636] on link "32" at bounding box center [867, 639] width 27 height 26
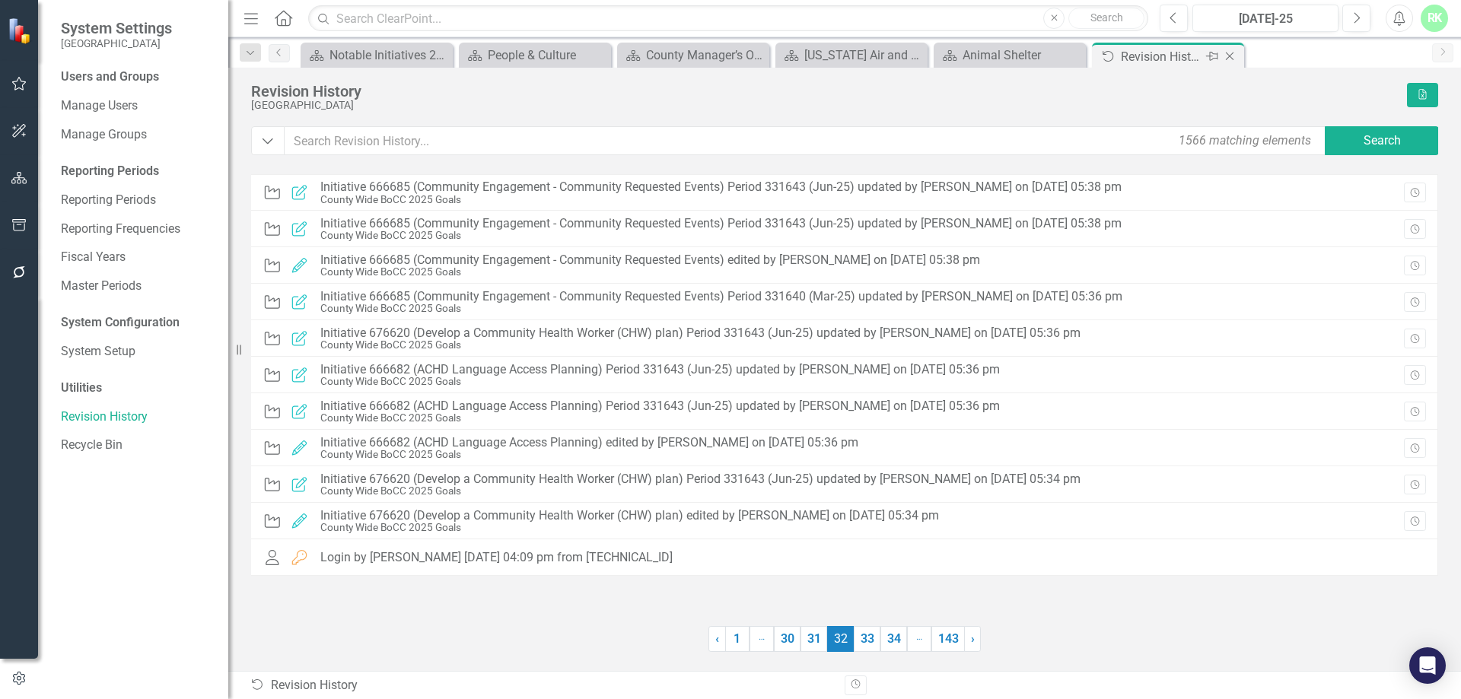
click at [1230, 59] on icon "Close" at bounding box center [1229, 56] width 15 height 12
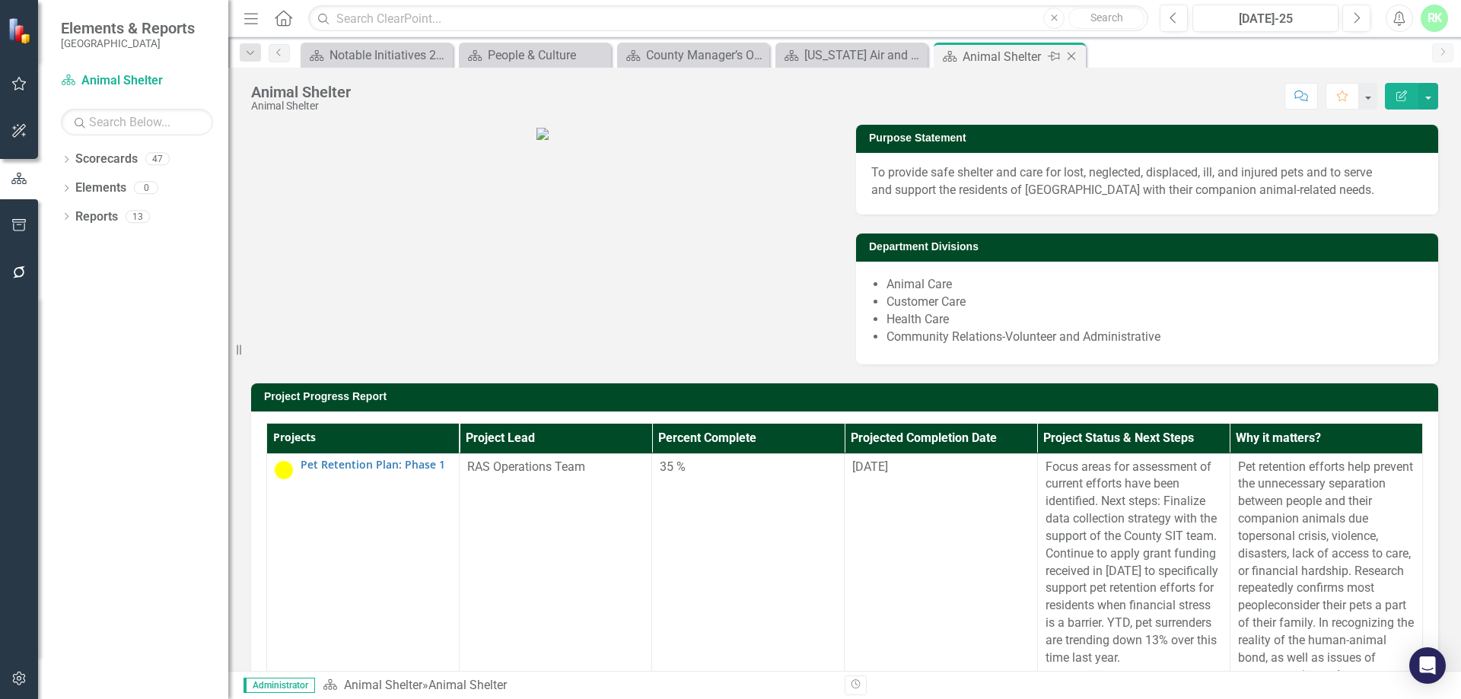
click at [1069, 56] on icon "Close" at bounding box center [1071, 56] width 15 height 12
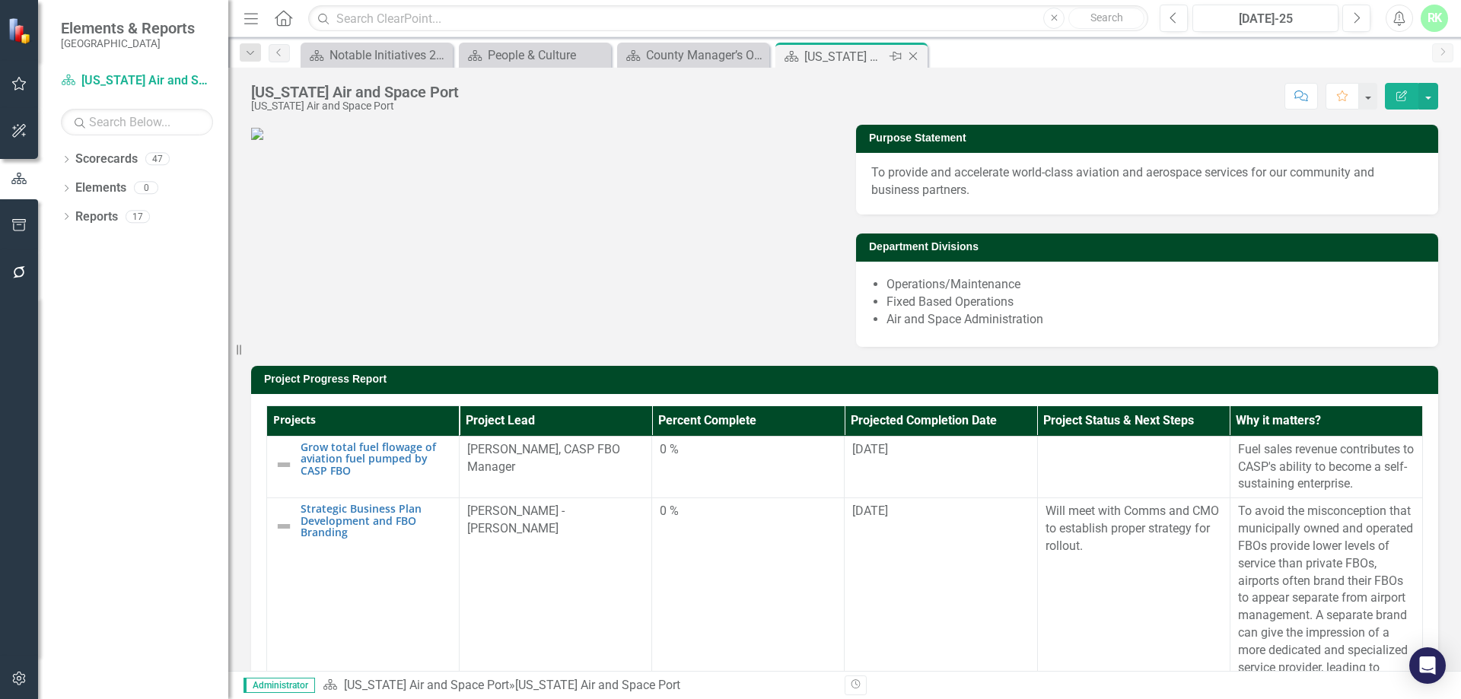
click at [916, 55] on icon "Close" at bounding box center [913, 56] width 15 height 12
